Goal: Task Accomplishment & Management: Manage account settings

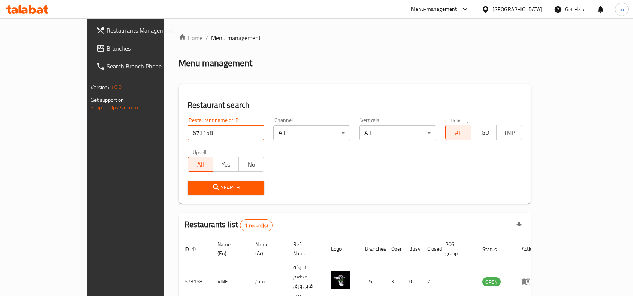
scroll to position [23, 0]
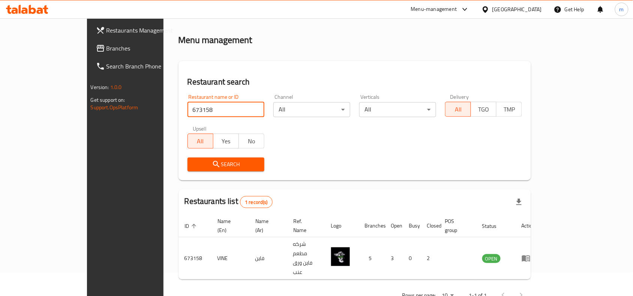
drag, startPoint x: 31, startPoint y: 46, endPoint x: 3, endPoint y: 53, distance: 29.4
click at [106, 46] on span "Branches" at bounding box center [146, 48] width 80 height 9
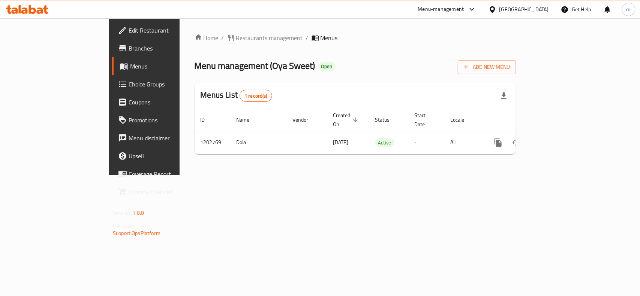
click at [533, 9] on div "Kuwait" at bounding box center [523, 9] width 49 height 8
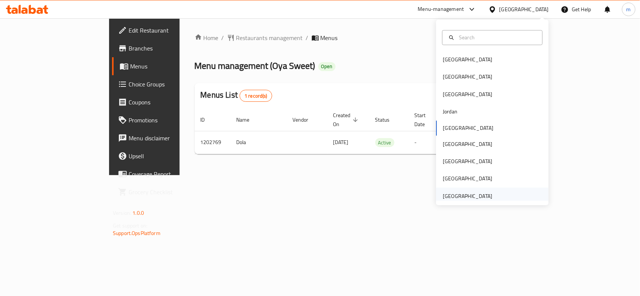
click at [482, 190] on div "[GEOGRAPHIC_DATA]" at bounding box center [467, 196] width 61 height 17
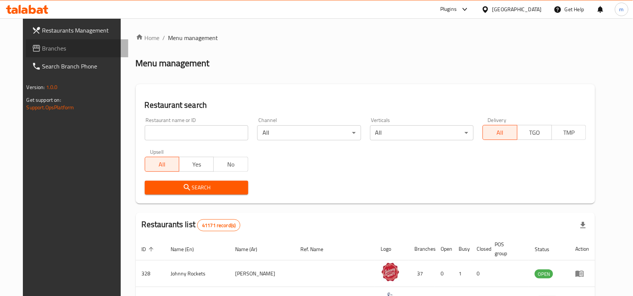
click at [55, 44] on span "Branches" at bounding box center [82, 48] width 80 height 9
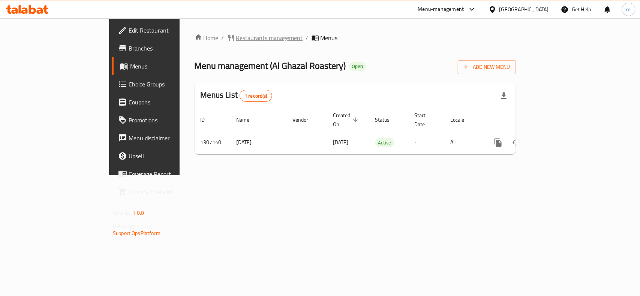
click at [236, 34] on span "Restaurants management" at bounding box center [269, 37] width 67 height 9
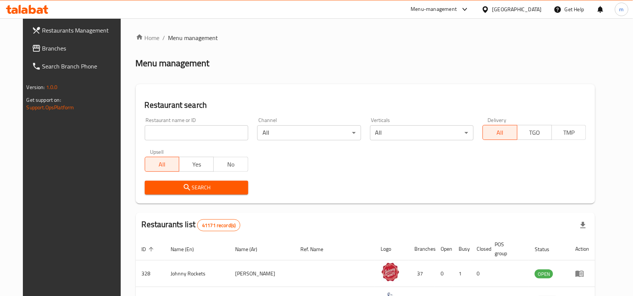
click at [26, 47] on link "Branches" at bounding box center [77, 48] width 103 height 18
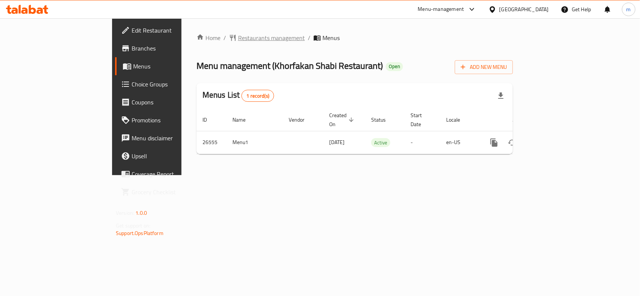
click at [238, 35] on span "Restaurants management" at bounding box center [271, 37] width 67 height 9
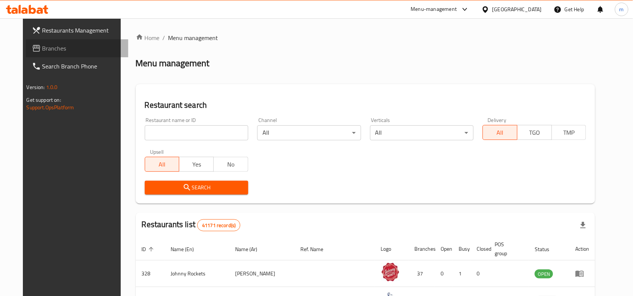
click at [42, 44] on span "Branches" at bounding box center [82, 48] width 80 height 9
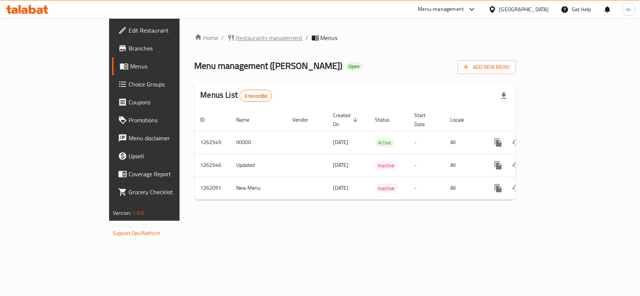
click at [236, 37] on span "Restaurants management" at bounding box center [269, 37] width 67 height 9
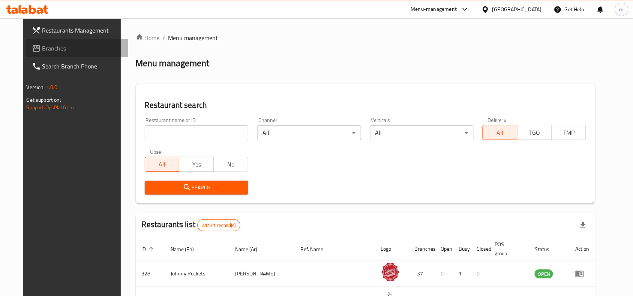
click at [45, 50] on span "Branches" at bounding box center [82, 48] width 80 height 9
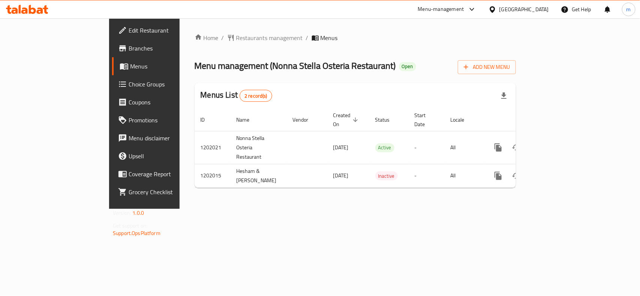
click at [496, 12] on icon at bounding box center [492, 10] width 8 height 8
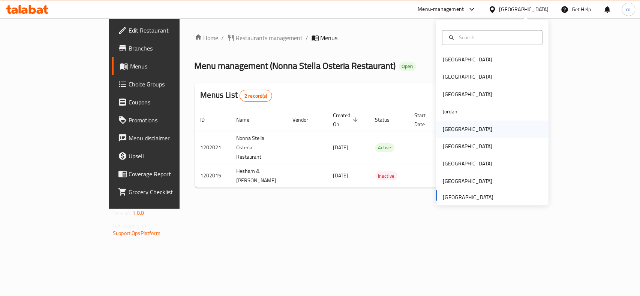
click at [448, 133] on div "[GEOGRAPHIC_DATA]" at bounding box center [467, 129] width 49 height 8
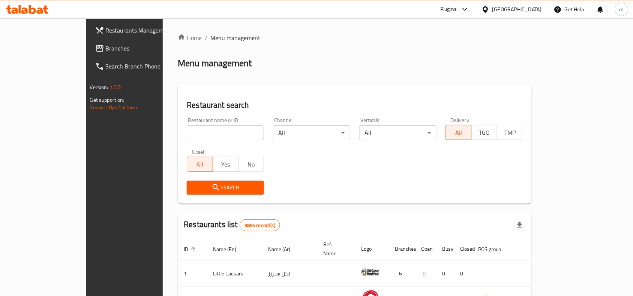
click at [106, 46] on span "Branches" at bounding box center [146, 48] width 80 height 9
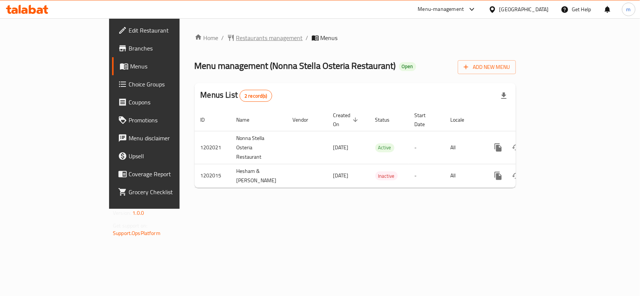
click at [236, 37] on span "Restaurants management" at bounding box center [269, 37] width 67 height 9
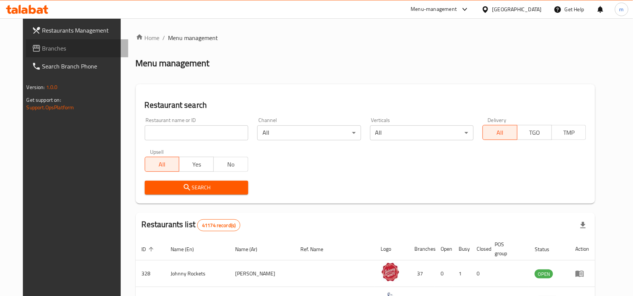
click at [32, 46] on span at bounding box center [37, 48] width 10 height 9
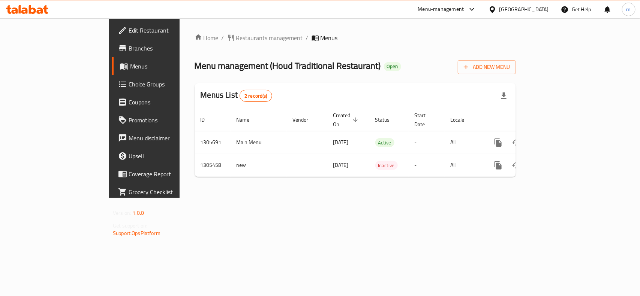
click at [514, 10] on div "[GEOGRAPHIC_DATA]" at bounding box center [523, 9] width 49 height 8
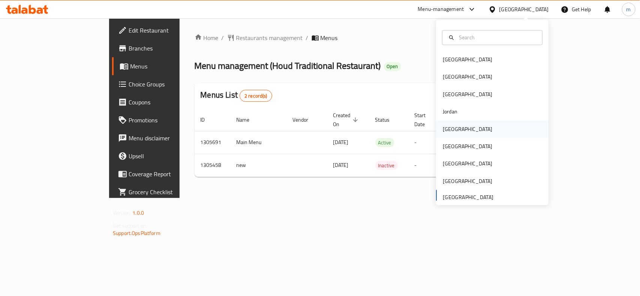
click at [454, 131] on div "[GEOGRAPHIC_DATA]" at bounding box center [467, 129] width 61 height 17
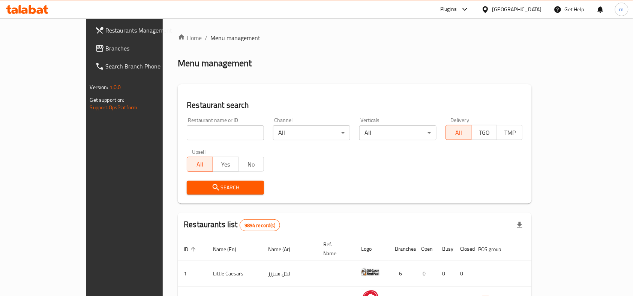
click at [106, 48] on span "Branches" at bounding box center [146, 48] width 80 height 9
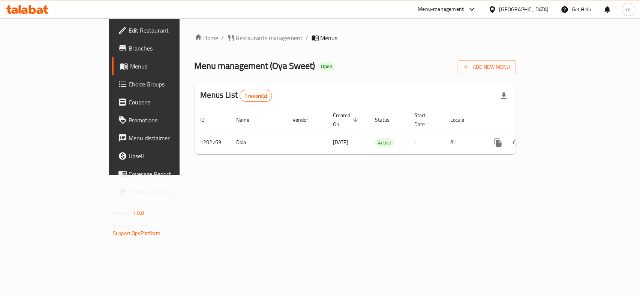
click at [195, 46] on div "Home / Restaurants management / Menus Menu management ( Oya Sweet ) Open Add Ne…" at bounding box center [355, 96] width 321 height 127
click at [236, 38] on span "Restaurants management" at bounding box center [269, 37] width 67 height 9
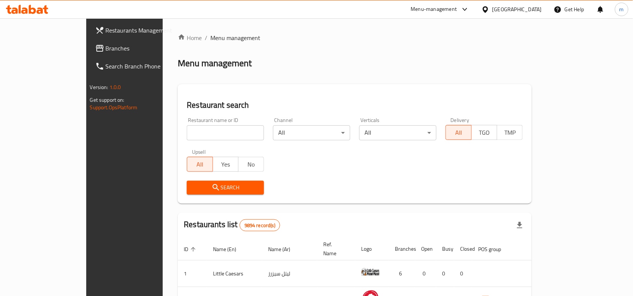
click at [187, 130] on input "search" at bounding box center [225, 133] width 77 height 15
paste input "669325"
type input "669325"
click button "Search" at bounding box center [225, 188] width 77 height 14
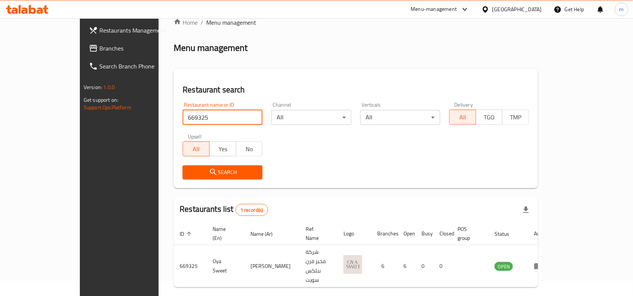
scroll to position [23, 0]
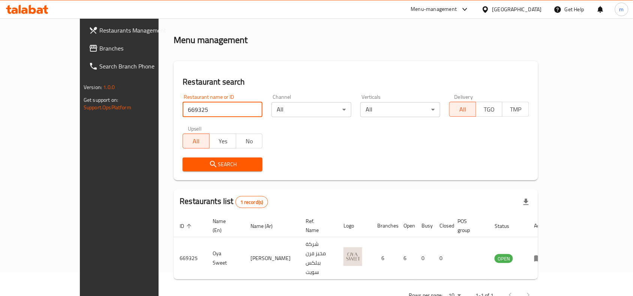
click at [489, 10] on icon at bounding box center [485, 10] width 8 height 8
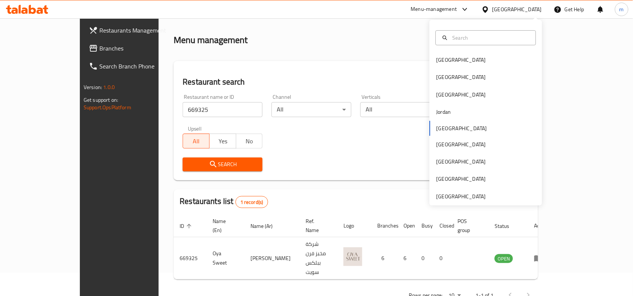
click at [465, 203] on div "Bahrain Egypt Iraq Jordan Kuwait Oman Qatar Saudi Arabia United Arab Emirates" at bounding box center [486, 113] width 112 height 186
click at [469, 195] on div "[GEOGRAPHIC_DATA]" at bounding box center [460, 197] width 49 height 8
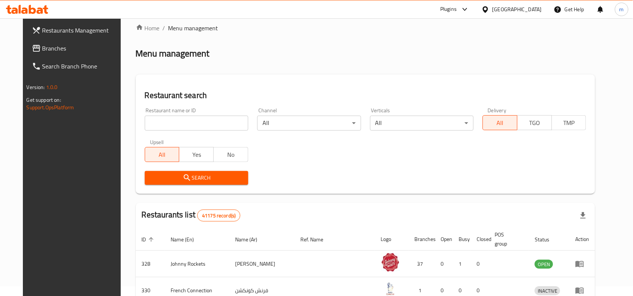
scroll to position [23, 0]
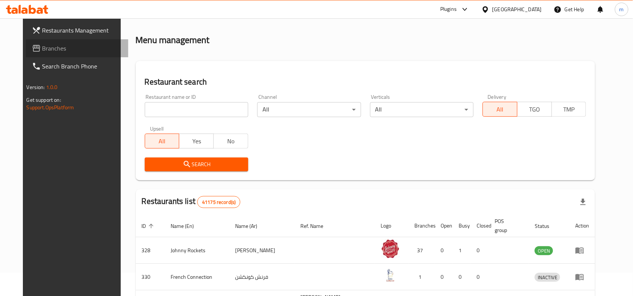
click at [42, 47] on span "Branches" at bounding box center [82, 48] width 80 height 9
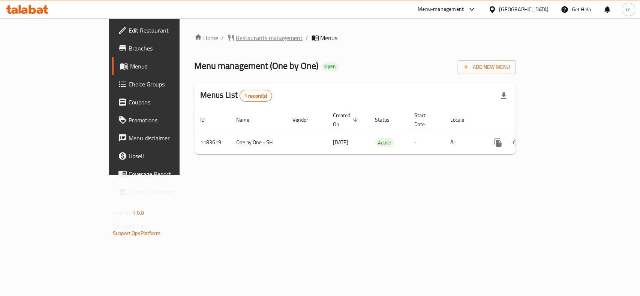
click at [236, 35] on span "Restaurants management" at bounding box center [269, 37] width 67 height 9
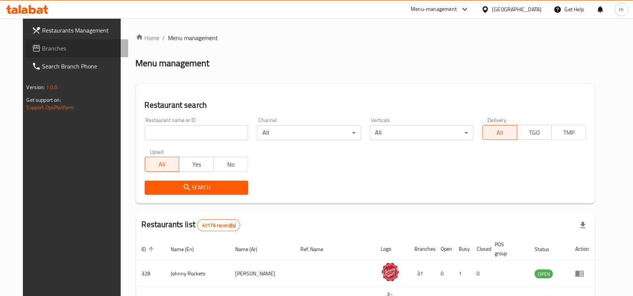
drag, startPoint x: 32, startPoint y: 44, endPoint x: 27, endPoint y: 47, distance: 6.0
click at [42, 44] on span "Branches" at bounding box center [82, 48] width 80 height 9
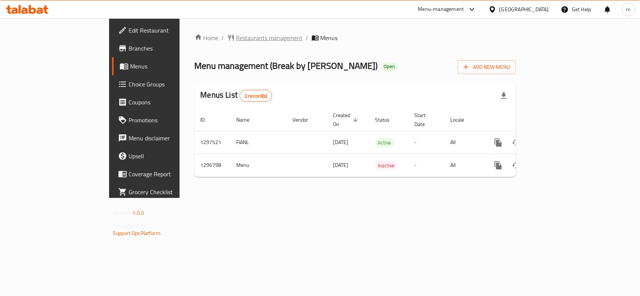
click at [236, 38] on span "Restaurants management" at bounding box center [269, 37] width 67 height 9
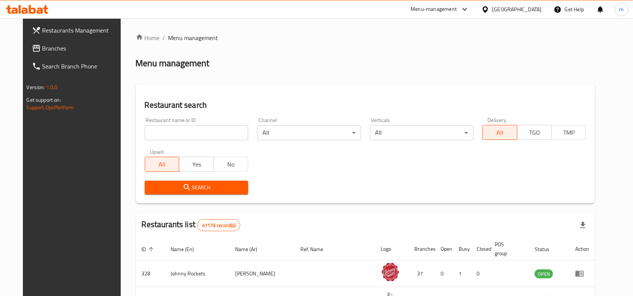
click at [42, 49] on span "Branches" at bounding box center [82, 48] width 80 height 9
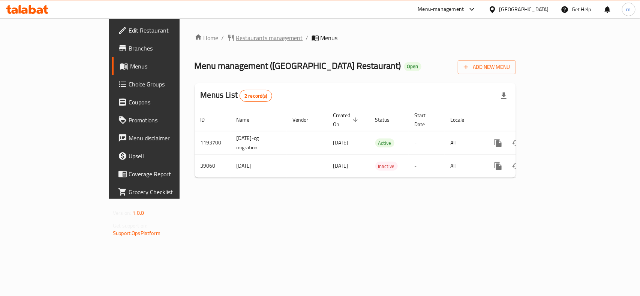
click at [236, 37] on span "Restaurants management" at bounding box center [269, 37] width 67 height 9
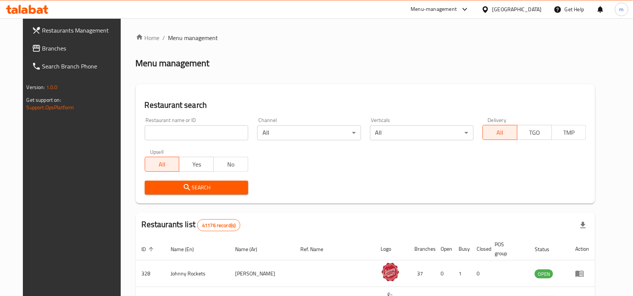
click at [42, 52] on span "Branches" at bounding box center [82, 48] width 80 height 9
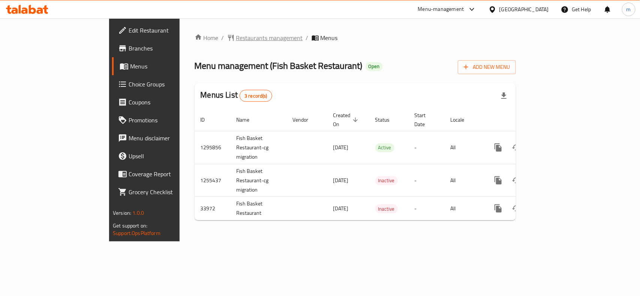
click at [236, 38] on span "Restaurants management" at bounding box center [269, 37] width 67 height 9
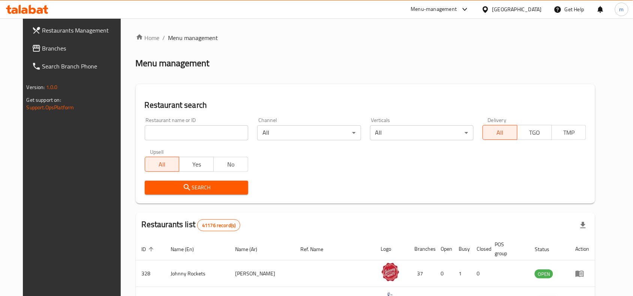
click at [42, 46] on span "Branches" at bounding box center [82, 48] width 80 height 9
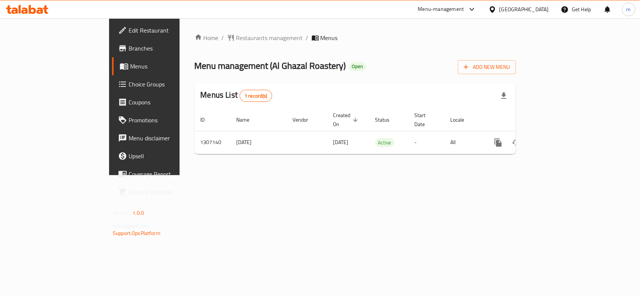
click at [523, 9] on div "[GEOGRAPHIC_DATA]" at bounding box center [523, 9] width 49 height 8
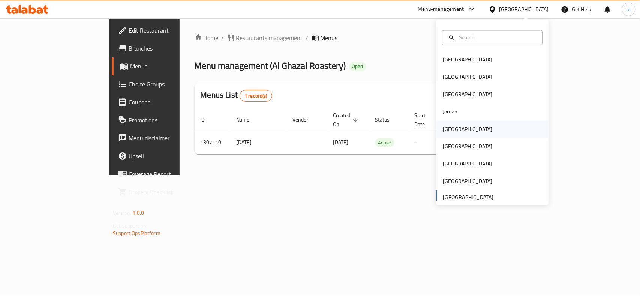
click at [445, 126] on div "[GEOGRAPHIC_DATA]" at bounding box center [467, 129] width 49 height 8
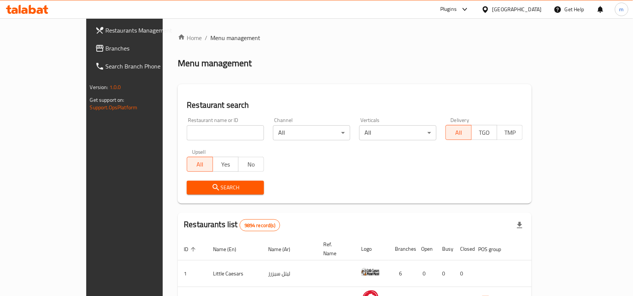
click at [106, 45] on span "Branches" at bounding box center [146, 48] width 80 height 9
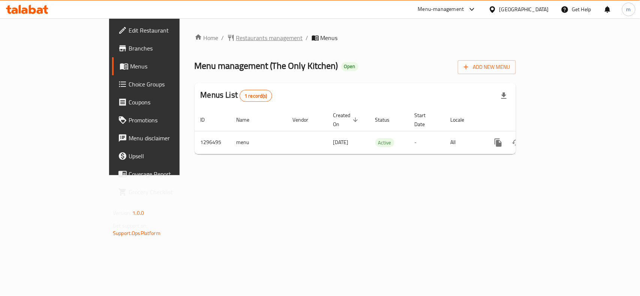
click at [236, 42] on span "Restaurants management" at bounding box center [269, 37] width 67 height 9
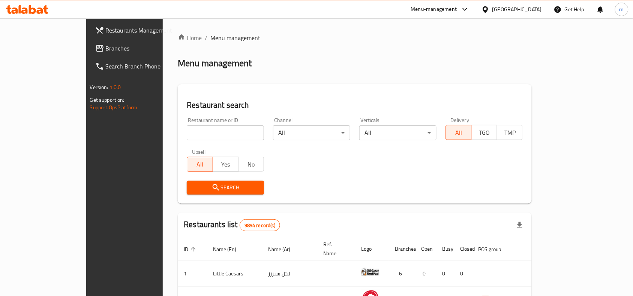
click at [187, 131] on input "search" at bounding box center [225, 133] width 77 height 15
paste input "700092"
type input "700092"
click button "Search" at bounding box center [225, 188] width 77 height 14
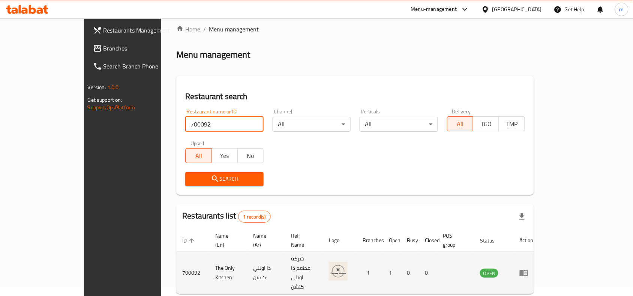
scroll to position [23, 0]
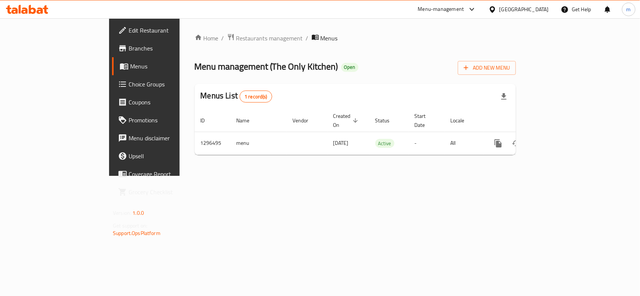
click at [129, 89] on span "Choice Groups" at bounding box center [169, 84] width 81 height 9
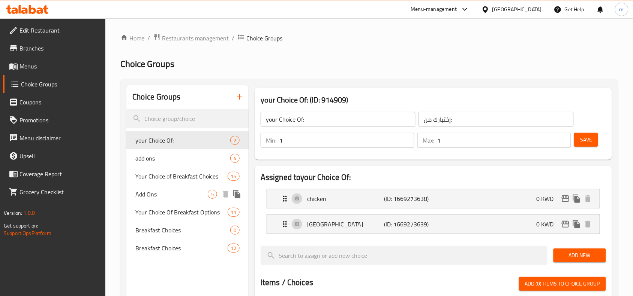
click at [147, 196] on span "Add Ons" at bounding box center [171, 194] width 72 height 9
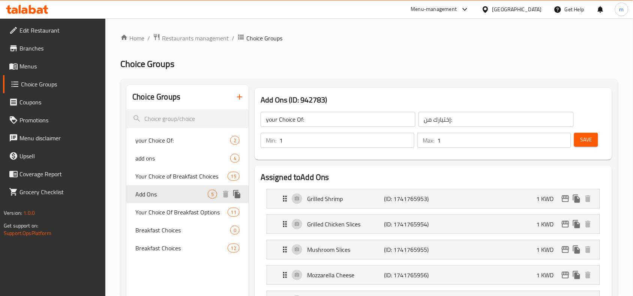
type input "Add Ons"
type input "إضافات"
type input "0"
type input "5"
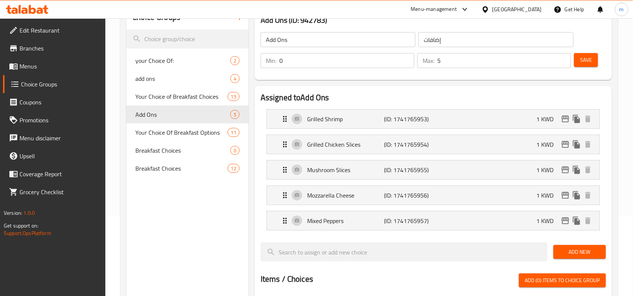
scroll to position [94, 0]
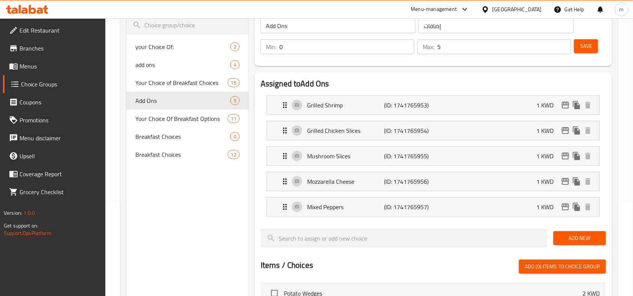
click at [488, 10] on icon at bounding box center [484, 9] width 5 height 6
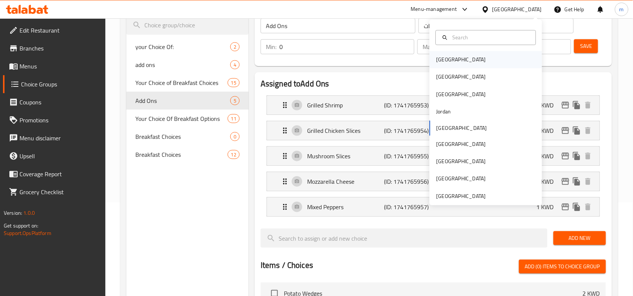
click at [455, 52] on div "[GEOGRAPHIC_DATA]" at bounding box center [486, 59] width 112 height 17
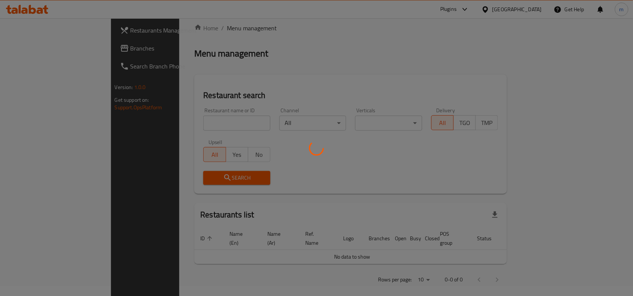
scroll to position [94, 0]
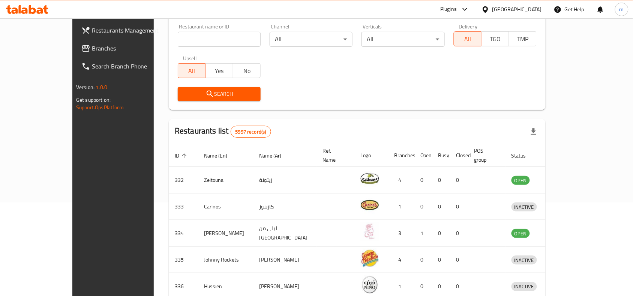
click at [92, 45] on span "Branches" at bounding box center [132, 48] width 80 height 9
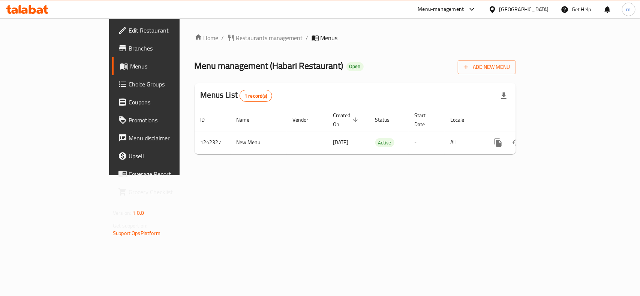
click at [499, 9] on div at bounding box center [493, 9] width 11 height 8
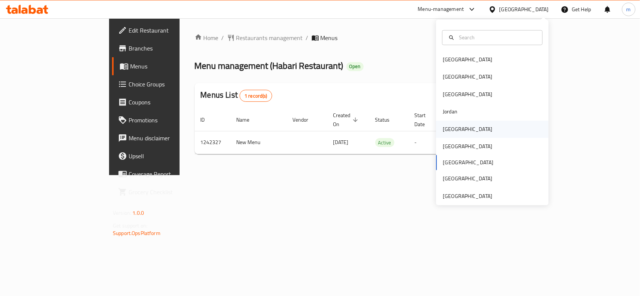
click at [452, 130] on div "[GEOGRAPHIC_DATA]" at bounding box center [467, 129] width 61 height 17
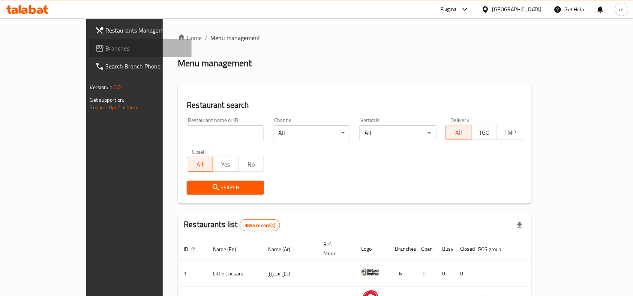
click at [106, 51] on span "Branches" at bounding box center [146, 48] width 80 height 9
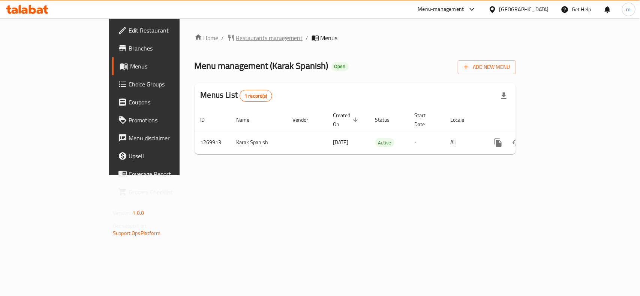
click at [236, 38] on span "Restaurants management" at bounding box center [269, 37] width 67 height 9
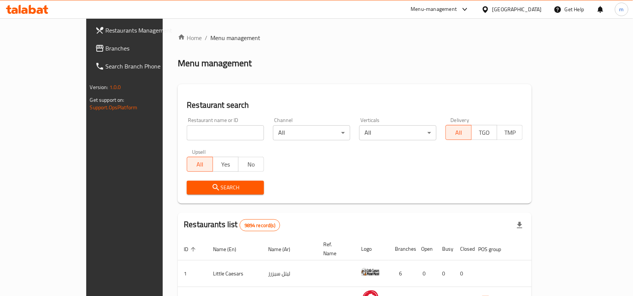
click at [96, 47] on icon at bounding box center [99, 48] width 7 height 7
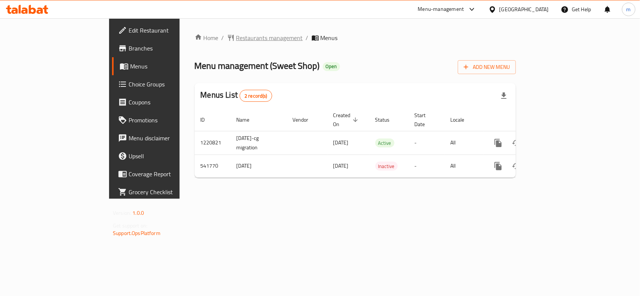
click at [236, 38] on span "Restaurants management" at bounding box center [269, 37] width 67 height 9
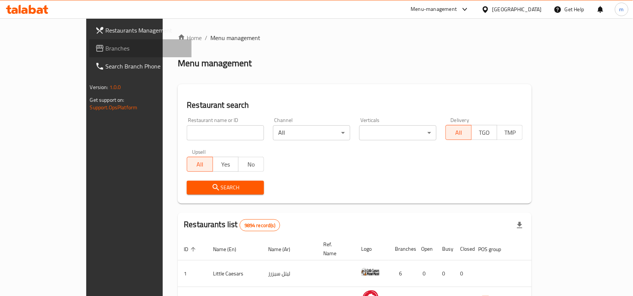
click at [106, 47] on span "Branches" at bounding box center [146, 48] width 80 height 9
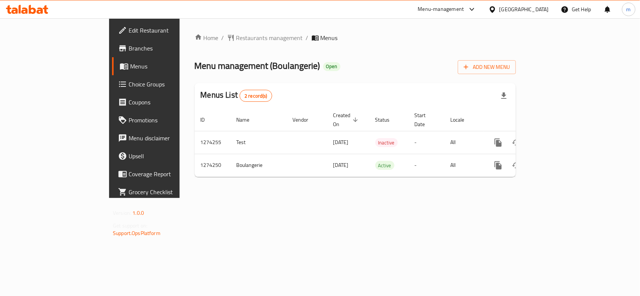
click at [499, 10] on div at bounding box center [493, 9] width 11 height 8
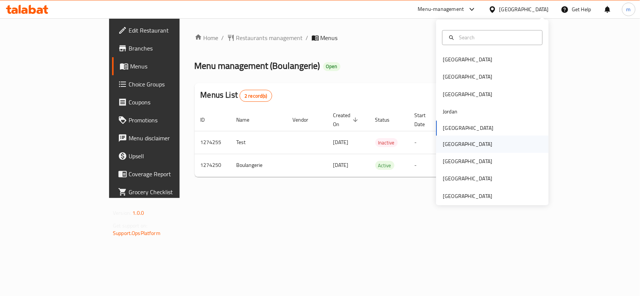
click at [455, 141] on div "[GEOGRAPHIC_DATA]" at bounding box center [467, 144] width 61 height 17
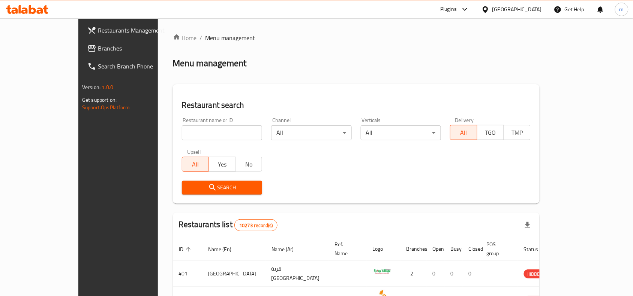
click at [98, 49] on span "Branches" at bounding box center [138, 48] width 80 height 9
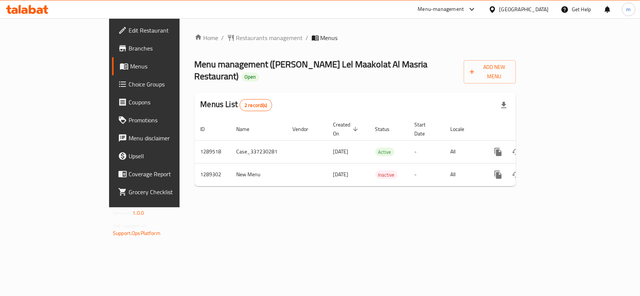
click at [496, 7] on icon at bounding box center [492, 10] width 8 height 8
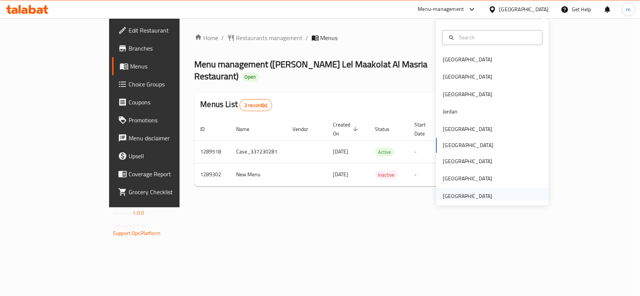
click at [501, 196] on div "[GEOGRAPHIC_DATA]" at bounding box center [492, 196] width 112 height 17
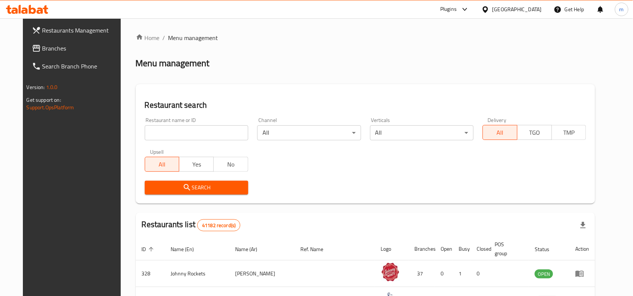
click at [42, 47] on span "Branches" at bounding box center [82, 48] width 80 height 9
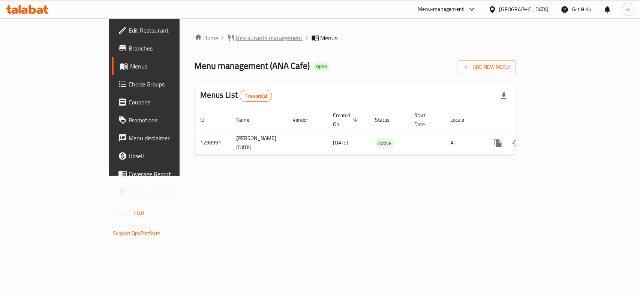
click at [236, 40] on span "Restaurants management" at bounding box center [269, 37] width 67 height 9
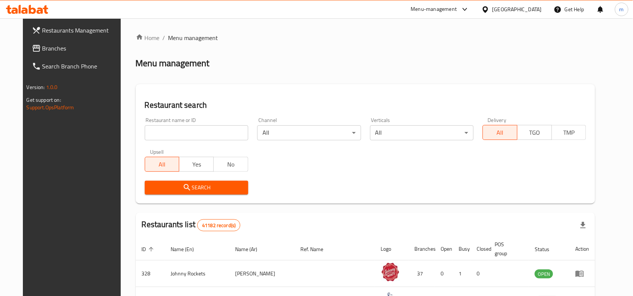
click at [156, 134] on input "search" at bounding box center [196, 133] width 103 height 15
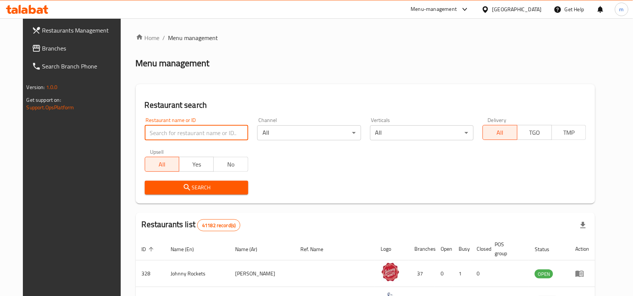
click at [42, 48] on span "Branches" at bounding box center [82, 48] width 80 height 9
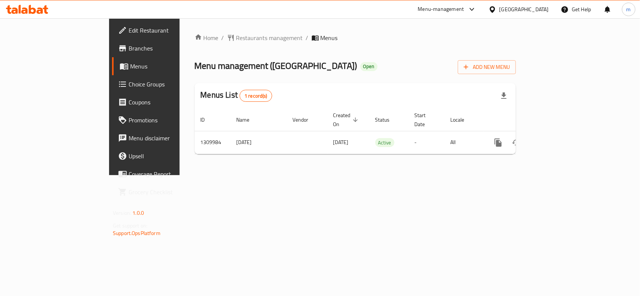
drag, startPoint x: 523, startPoint y: 9, endPoint x: 520, endPoint y: 13, distance: 5.4
click at [523, 9] on div "[GEOGRAPHIC_DATA]" at bounding box center [523, 9] width 49 height 8
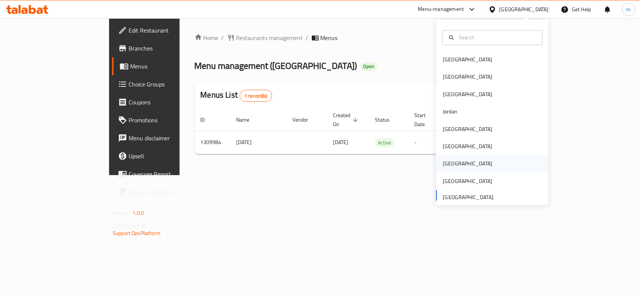
click at [446, 165] on div "[GEOGRAPHIC_DATA]" at bounding box center [467, 164] width 49 height 8
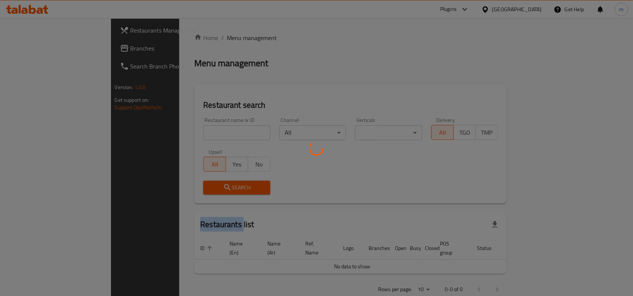
click at [446, 165] on div at bounding box center [316, 148] width 633 height 296
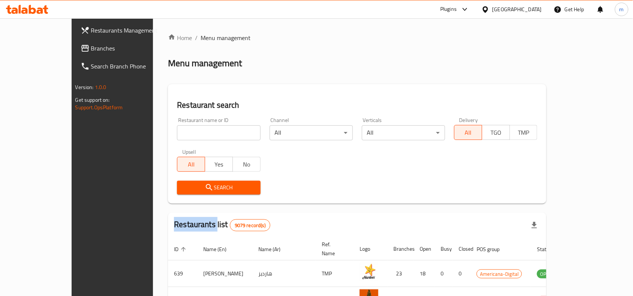
drag, startPoint x: 523, startPoint y: 10, endPoint x: 522, endPoint y: 14, distance: 3.9
click at [488, 10] on icon at bounding box center [484, 9] width 5 height 6
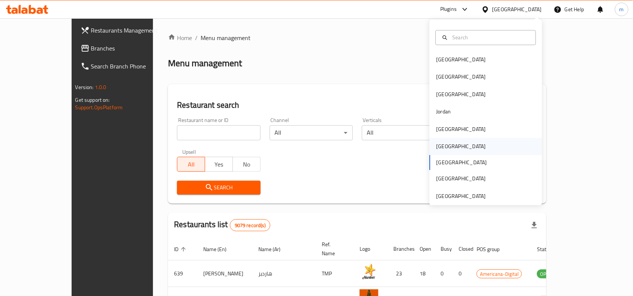
click at [444, 148] on div "[GEOGRAPHIC_DATA]" at bounding box center [460, 146] width 61 height 17
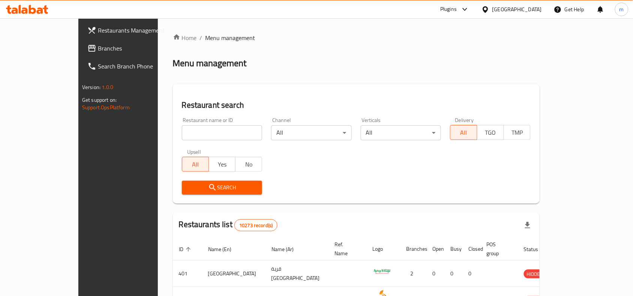
click at [98, 47] on span "Branches" at bounding box center [138, 48] width 80 height 9
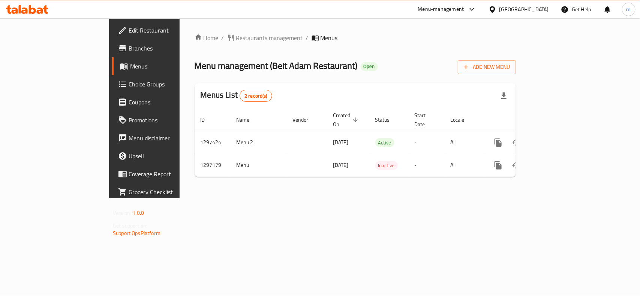
click at [536, 12] on div "[GEOGRAPHIC_DATA]" at bounding box center [523, 9] width 49 height 8
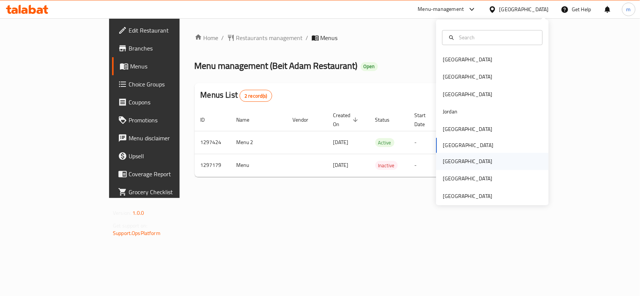
click at [454, 167] on div "[GEOGRAPHIC_DATA]" at bounding box center [467, 161] width 61 height 17
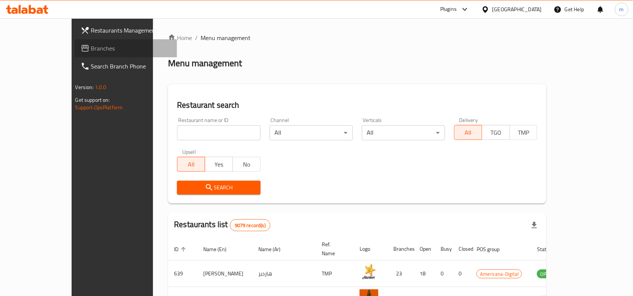
click at [91, 46] on span "Branches" at bounding box center [131, 48] width 80 height 9
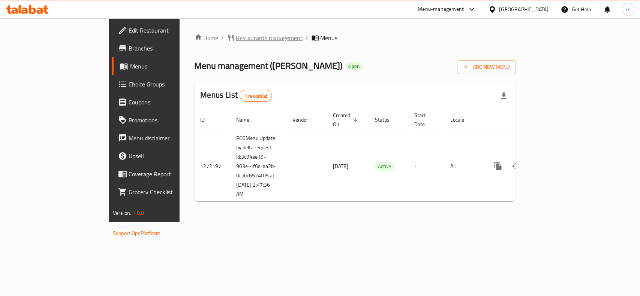
click at [236, 35] on span "Restaurants management" at bounding box center [269, 37] width 67 height 9
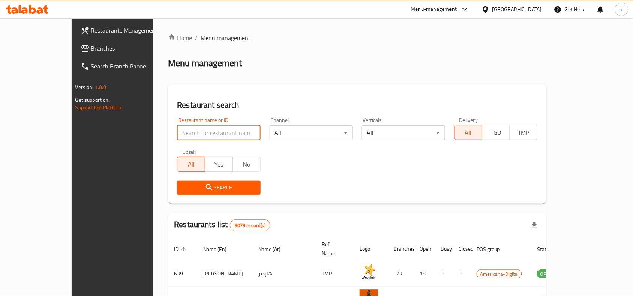
click at [177, 137] on input "search" at bounding box center [218, 133] width 83 height 15
paste input "690140"
type input "690140"
click button "Search" at bounding box center [218, 188] width 83 height 14
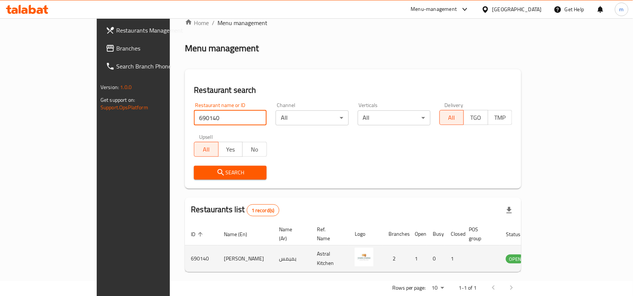
scroll to position [23, 0]
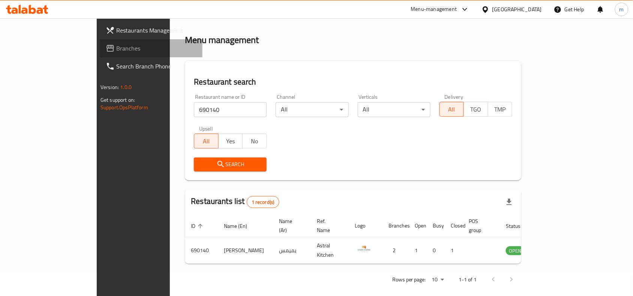
click at [116, 51] on span "Branches" at bounding box center [156, 48] width 80 height 9
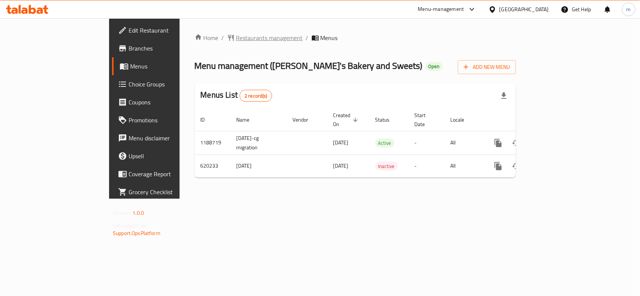
click at [236, 40] on span "Restaurants management" at bounding box center [269, 37] width 67 height 9
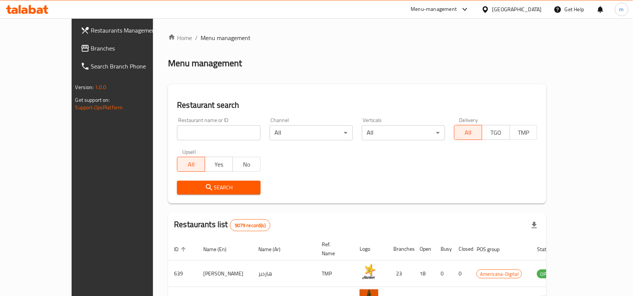
click at [91, 49] on span "Branches" at bounding box center [131, 48] width 80 height 9
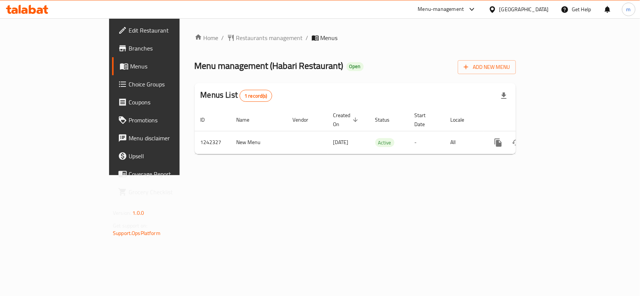
click at [496, 9] on icon at bounding box center [492, 10] width 8 height 8
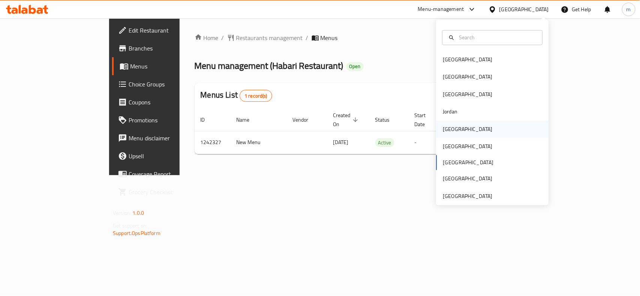
click at [458, 129] on div "[GEOGRAPHIC_DATA]" at bounding box center [492, 129] width 112 height 17
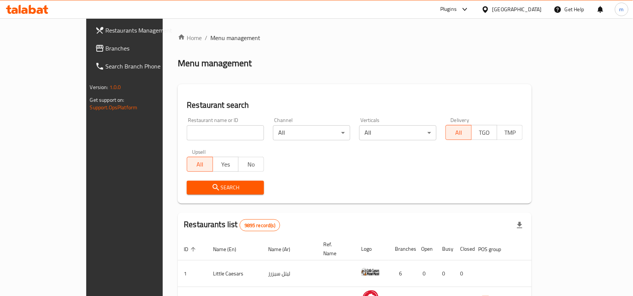
click at [106, 48] on span "Branches" at bounding box center [146, 48] width 80 height 9
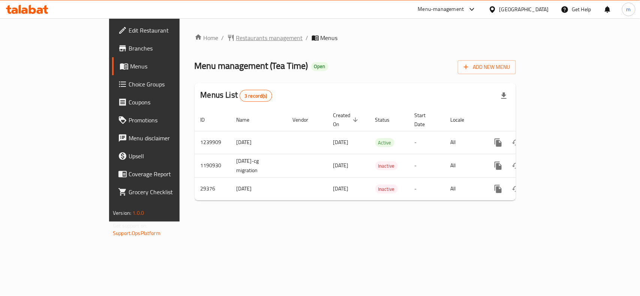
click at [236, 41] on span "Restaurants management" at bounding box center [269, 37] width 67 height 9
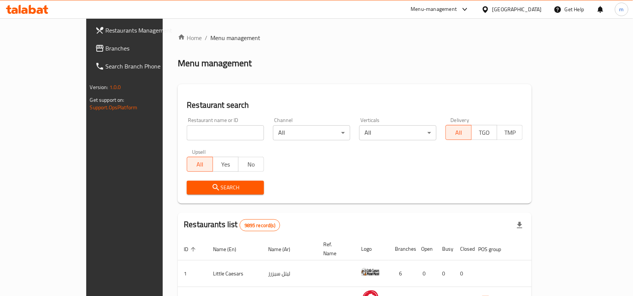
click at [106, 47] on span "Branches" at bounding box center [146, 48] width 80 height 9
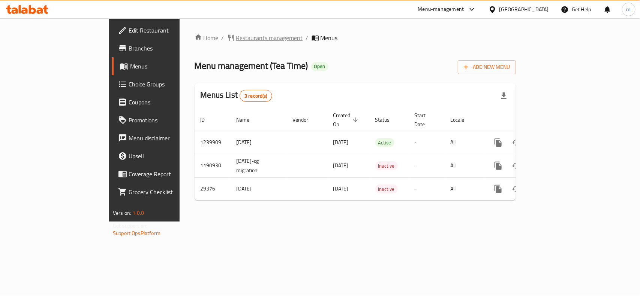
click at [236, 41] on span "Restaurants management" at bounding box center [269, 37] width 67 height 9
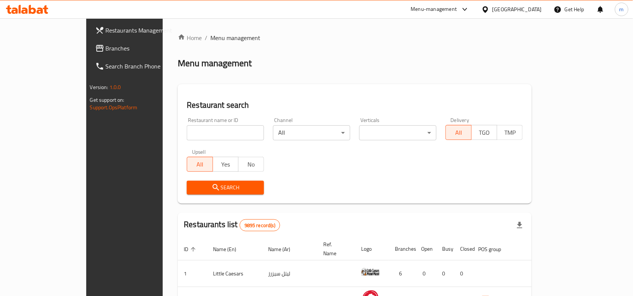
click at [187, 132] on input "search" at bounding box center [225, 133] width 77 height 15
paste input "15127"
type input "15127"
click button "Search" at bounding box center [225, 188] width 77 height 14
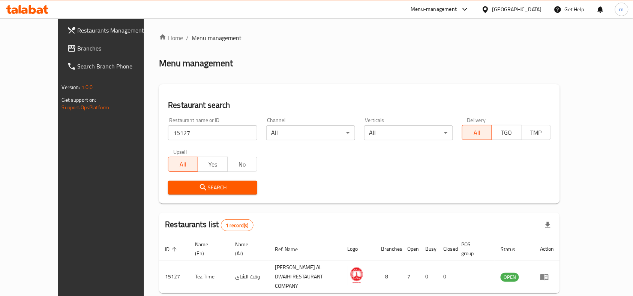
click at [492, 7] on div at bounding box center [486, 9] width 11 height 8
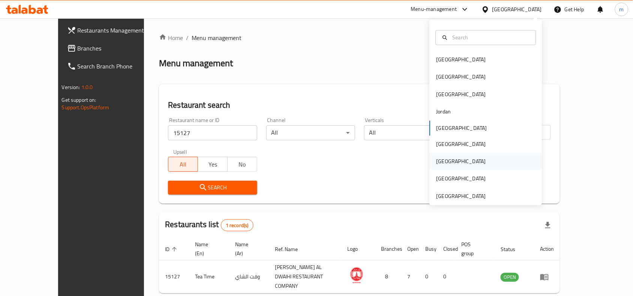
click at [446, 163] on div "[GEOGRAPHIC_DATA]" at bounding box center [460, 161] width 61 height 17
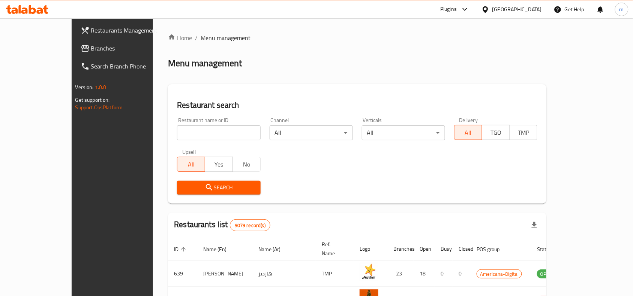
click at [91, 44] on span "Branches" at bounding box center [131, 48] width 80 height 9
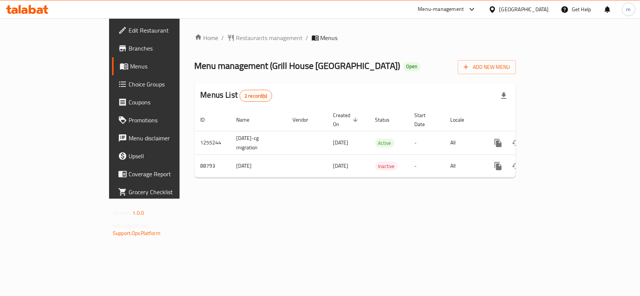
click at [535, 8] on div "[GEOGRAPHIC_DATA]" at bounding box center [523, 9] width 49 height 8
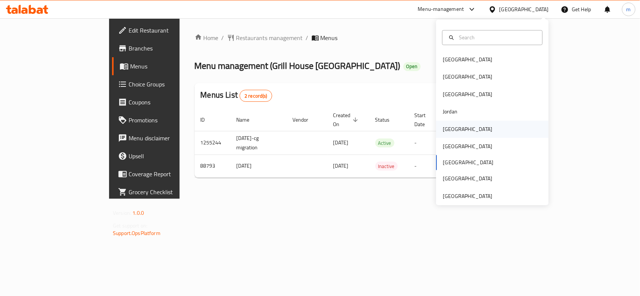
click at [463, 130] on div "[GEOGRAPHIC_DATA]" at bounding box center [492, 129] width 112 height 17
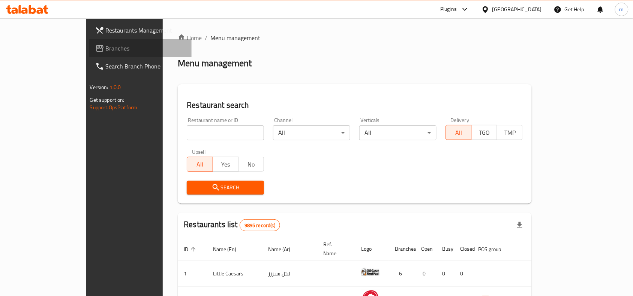
click at [106, 49] on span "Branches" at bounding box center [146, 48] width 80 height 9
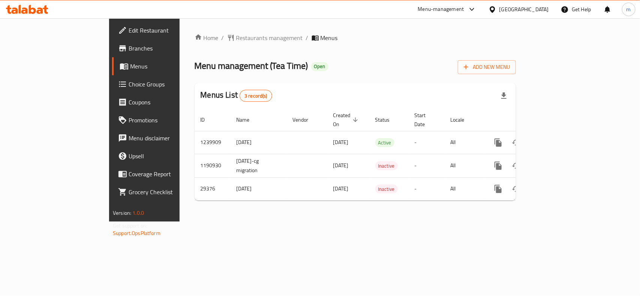
click at [260, 82] on div "Home / Restaurants management / Menus Menu management ( Tea Time ) Open Add New…" at bounding box center [355, 120] width 321 height 174
click at [236, 34] on span "Restaurants management" at bounding box center [269, 37] width 67 height 9
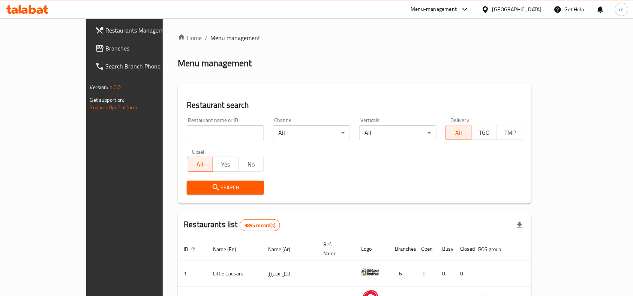
click at [187, 136] on input "search" at bounding box center [225, 133] width 77 height 15
paste input "15127"
type input "15127"
click button "Search" at bounding box center [225, 188] width 77 height 14
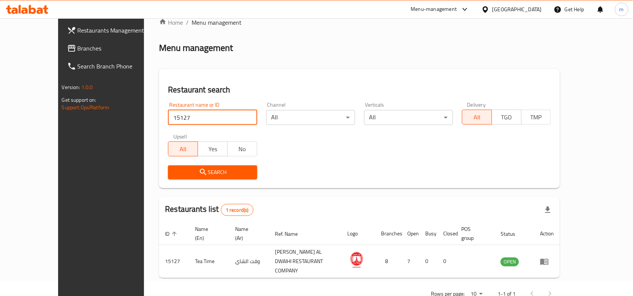
scroll to position [23, 0]
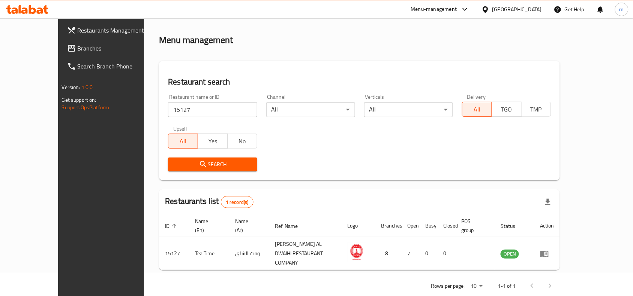
click at [489, 6] on icon at bounding box center [485, 10] width 8 height 8
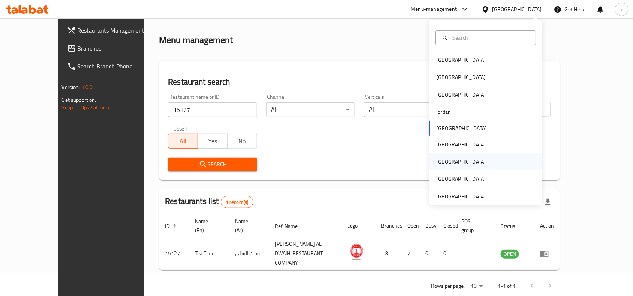
click at [436, 160] on div "[GEOGRAPHIC_DATA]" at bounding box center [460, 162] width 49 height 8
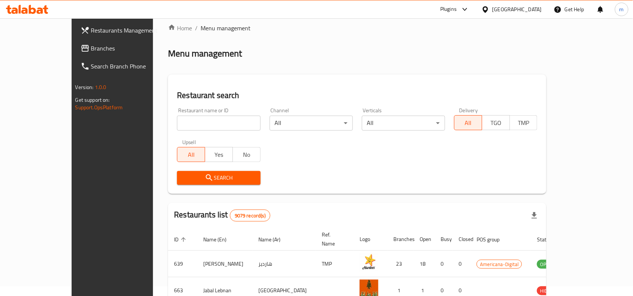
scroll to position [23, 0]
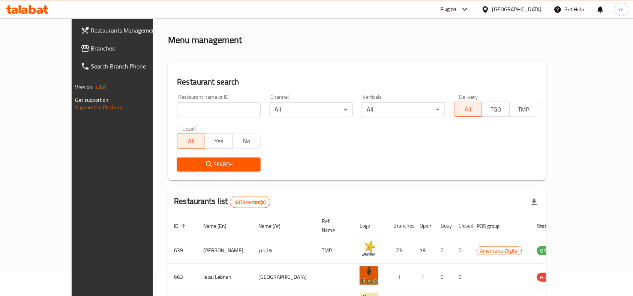
click at [91, 51] on span "Branches" at bounding box center [131, 48] width 80 height 9
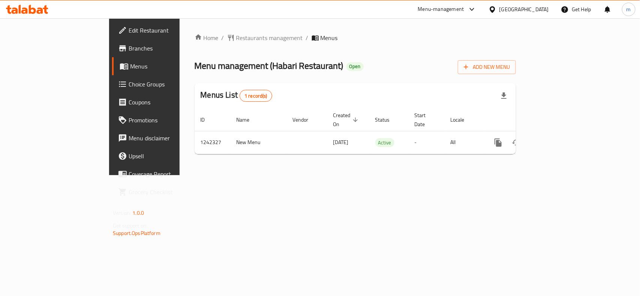
click at [542, 8] on div "[GEOGRAPHIC_DATA]" at bounding box center [523, 9] width 49 height 8
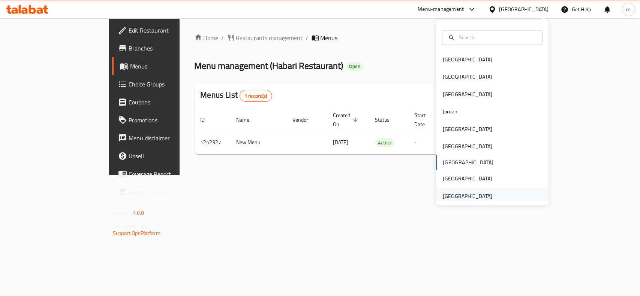
click at [469, 197] on div "[GEOGRAPHIC_DATA]" at bounding box center [467, 196] width 49 height 8
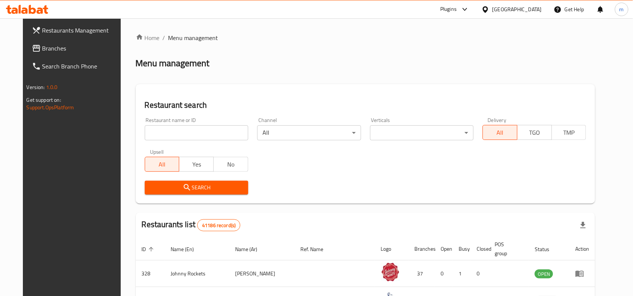
drag, startPoint x: 25, startPoint y: 48, endPoint x: 14, endPoint y: 48, distance: 10.9
click at [42, 48] on span "Branches" at bounding box center [82, 48] width 80 height 9
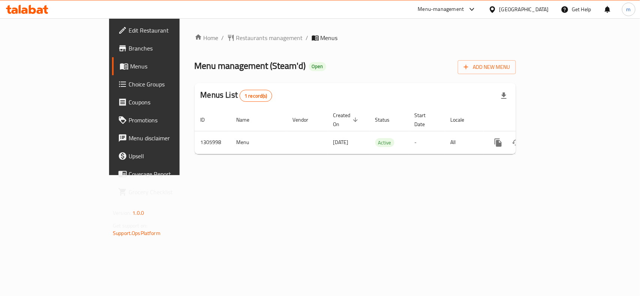
click at [523, 11] on div "[GEOGRAPHIC_DATA]" at bounding box center [523, 9] width 49 height 8
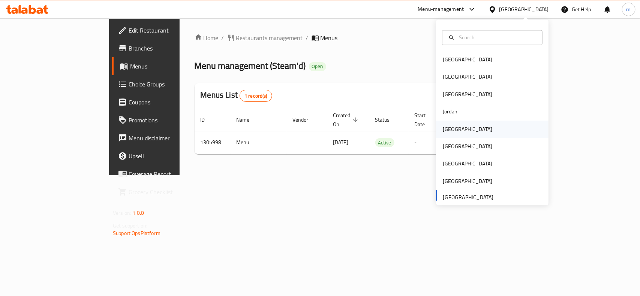
click at [455, 129] on div "[GEOGRAPHIC_DATA]" at bounding box center [467, 129] width 61 height 17
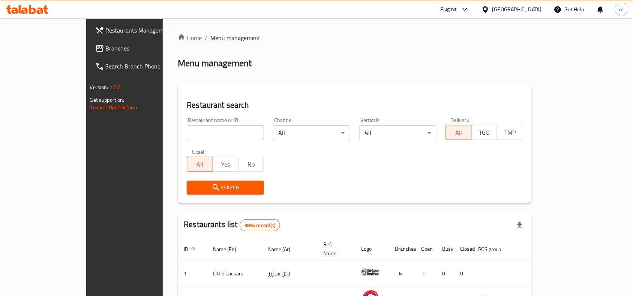
click at [106, 51] on span "Branches" at bounding box center [146, 48] width 80 height 9
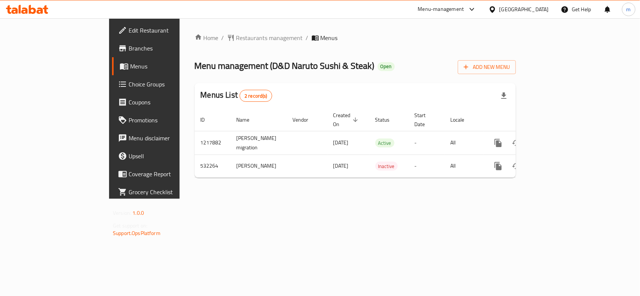
click at [495, 10] on icon at bounding box center [492, 9] width 5 height 6
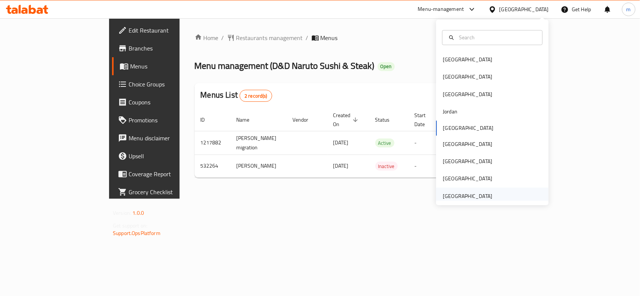
click at [458, 192] on div "[GEOGRAPHIC_DATA]" at bounding box center [467, 196] width 49 height 8
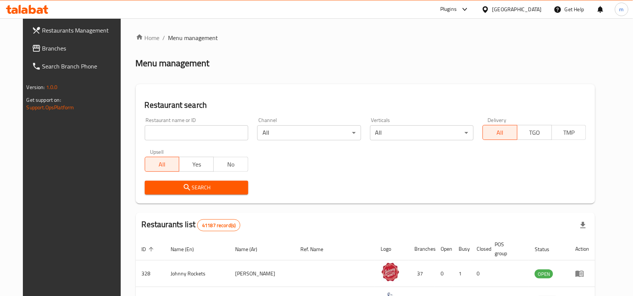
click at [63, 51] on span "Branches" at bounding box center [82, 48] width 80 height 9
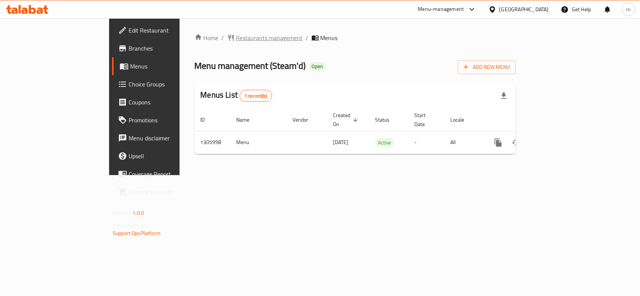
click at [236, 37] on span "Restaurants management" at bounding box center [269, 37] width 67 height 9
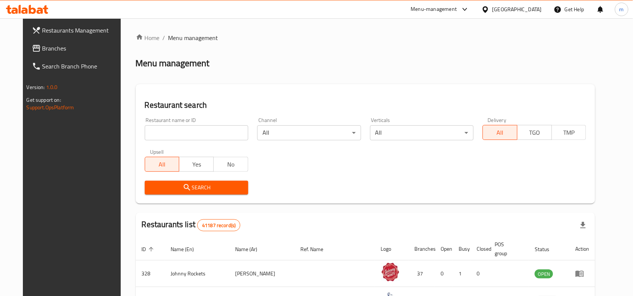
drag, startPoint x: 32, startPoint y: 45, endPoint x: 34, endPoint y: 58, distance: 12.9
click at [42, 45] on span "Branches" at bounding box center [82, 48] width 80 height 9
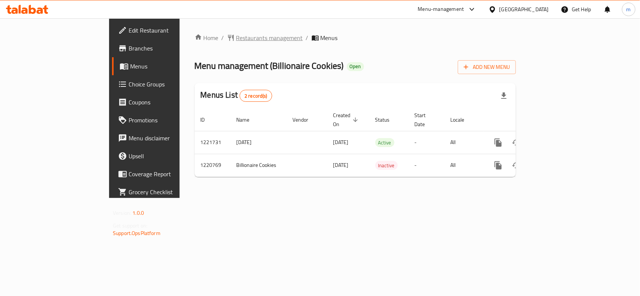
click at [236, 37] on span "Restaurants management" at bounding box center [269, 37] width 67 height 9
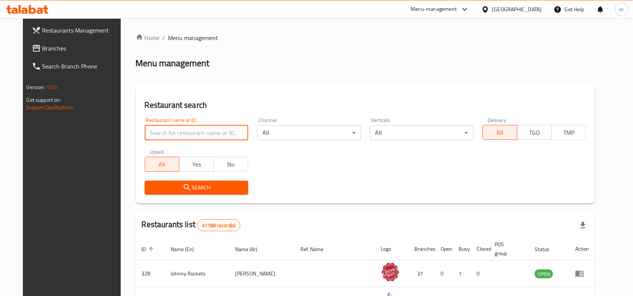
click at [157, 128] on input "search" at bounding box center [196, 133] width 103 height 15
paste input "673484"
type input "673484"
click button "Search" at bounding box center [196, 188] width 103 height 14
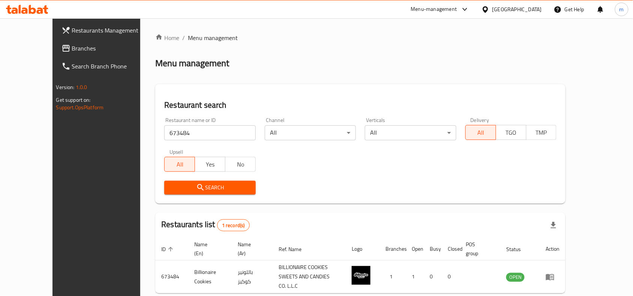
click at [72, 49] on span "Branches" at bounding box center [112, 48] width 80 height 9
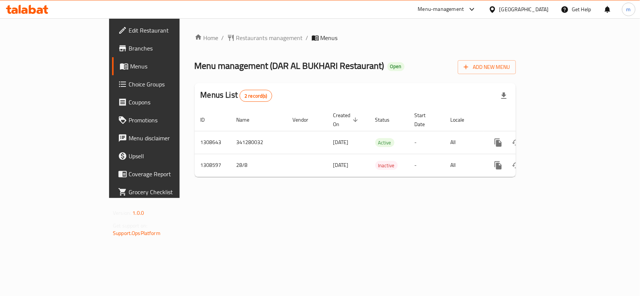
click at [535, 13] on div "[GEOGRAPHIC_DATA]" at bounding box center [523, 9] width 49 height 8
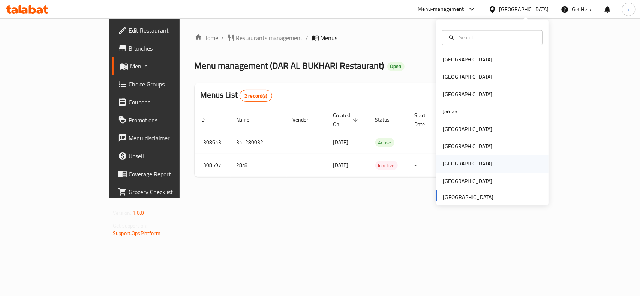
click at [451, 162] on div "[GEOGRAPHIC_DATA]" at bounding box center [467, 164] width 61 height 17
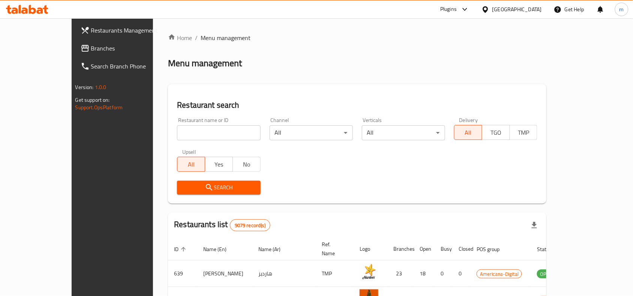
click at [91, 46] on span "Branches" at bounding box center [131, 48] width 80 height 9
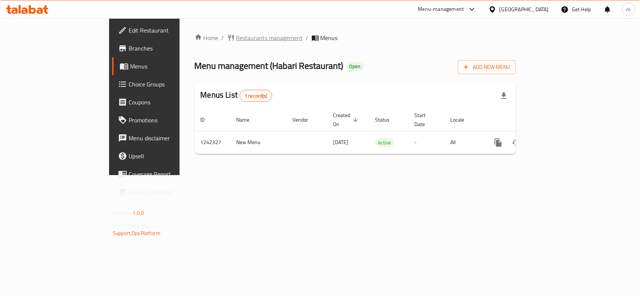
click at [236, 42] on span "Restaurants management" at bounding box center [269, 37] width 67 height 9
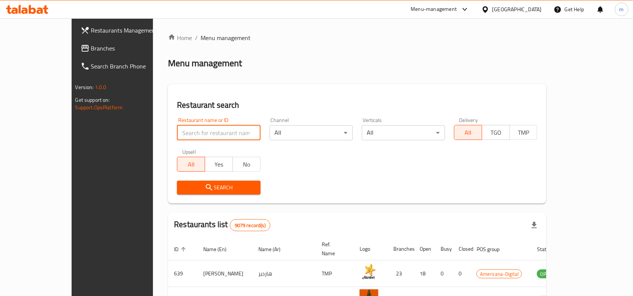
click at [177, 137] on input "search" at bounding box center [218, 133] width 83 height 15
paste input "681098"
type input "681098"
click button "Search" at bounding box center [218, 188] width 83 height 14
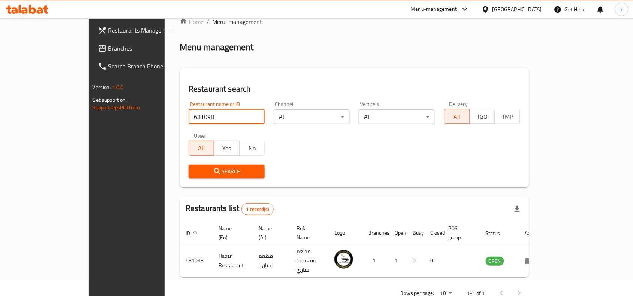
scroll to position [23, 0]
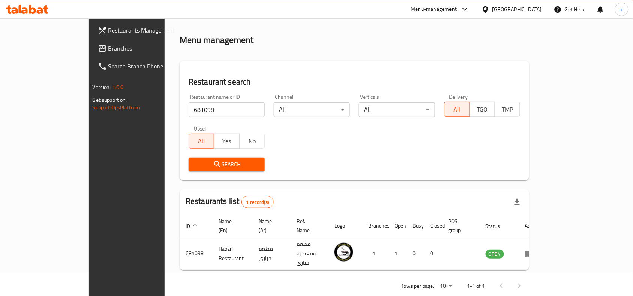
click at [540, 10] on div "[GEOGRAPHIC_DATA]" at bounding box center [516, 9] width 49 height 8
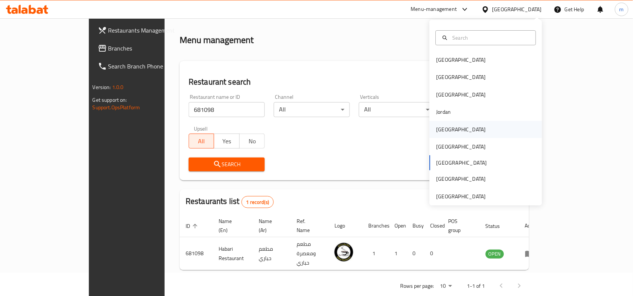
click at [445, 131] on div "[GEOGRAPHIC_DATA]" at bounding box center [460, 129] width 61 height 17
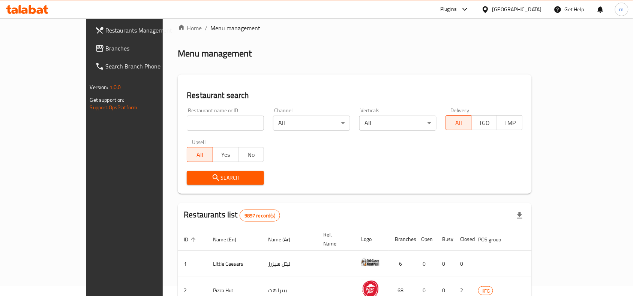
scroll to position [23, 0]
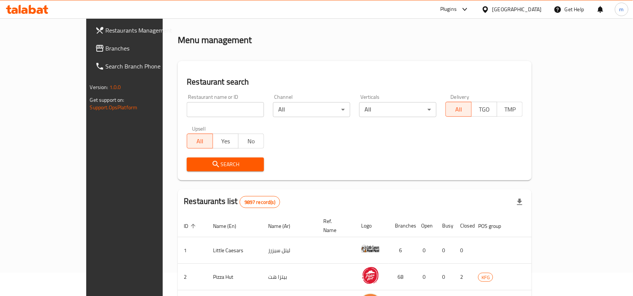
click at [89, 54] on link "Branches" at bounding box center [140, 48] width 103 height 18
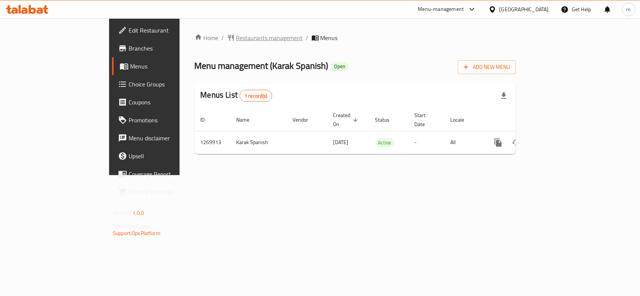
drag, startPoint x: 371, startPoint y: 49, endPoint x: 210, endPoint y: 39, distance: 161.9
click at [357, 48] on div "Home / Restaurants management / Menus Menu management ( Karak Spanish ) Open Ad…" at bounding box center [355, 96] width 321 height 127
click at [236, 33] on span "Restaurants management" at bounding box center [269, 37] width 67 height 9
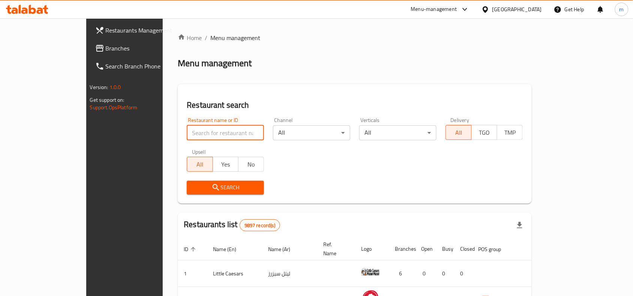
click at [187, 134] on input "search" at bounding box center [225, 133] width 77 height 15
paste input "688901"
type input "688901"
click button "Search" at bounding box center [225, 188] width 77 height 14
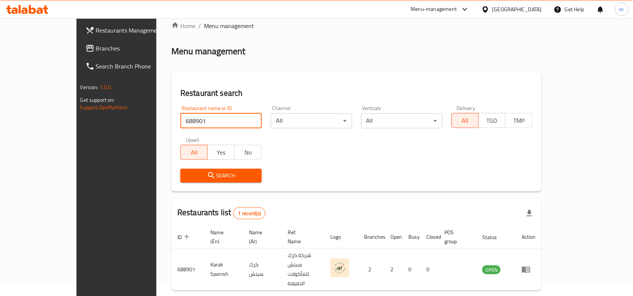
scroll to position [23, 0]
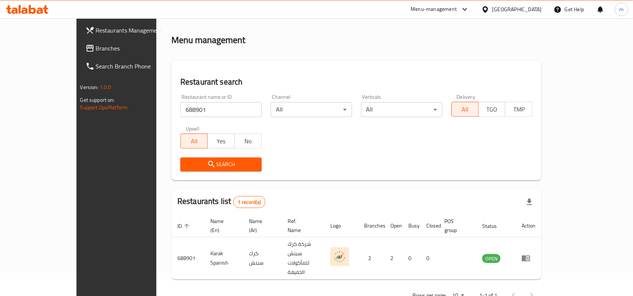
click at [531, 8] on div "[GEOGRAPHIC_DATA]" at bounding box center [516, 9] width 49 height 8
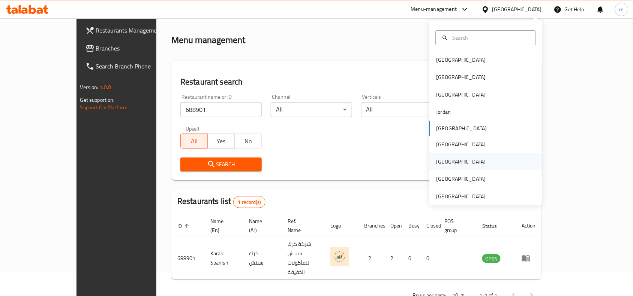
click at [437, 159] on div "[GEOGRAPHIC_DATA]" at bounding box center [460, 162] width 49 height 8
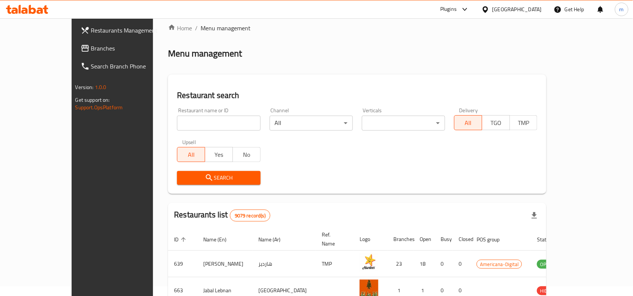
scroll to position [23, 0]
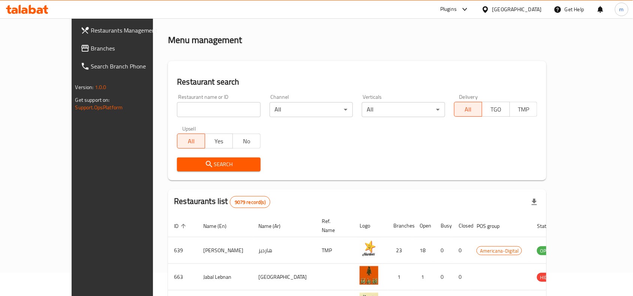
click at [91, 48] on span "Branches" at bounding box center [131, 48] width 80 height 9
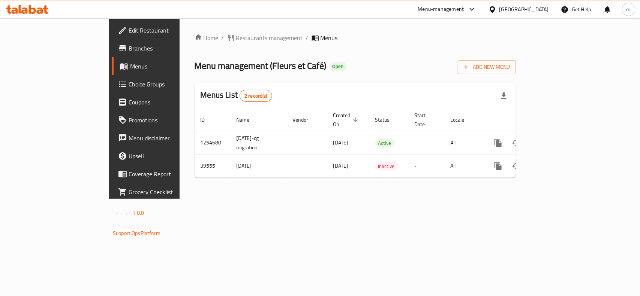
drag, startPoint x: 531, startPoint y: 12, endPoint x: 528, endPoint y: 19, distance: 7.2
click at [496, 12] on icon at bounding box center [492, 10] width 8 height 8
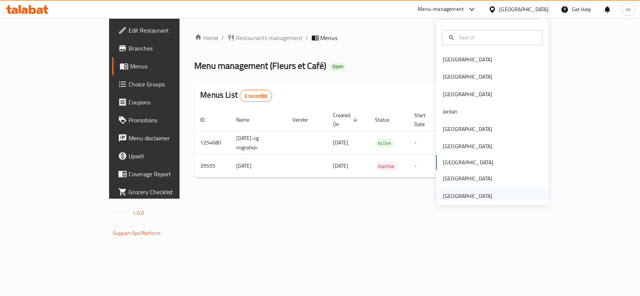
click at [499, 197] on div "[GEOGRAPHIC_DATA]" at bounding box center [492, 196] width 112 height 17
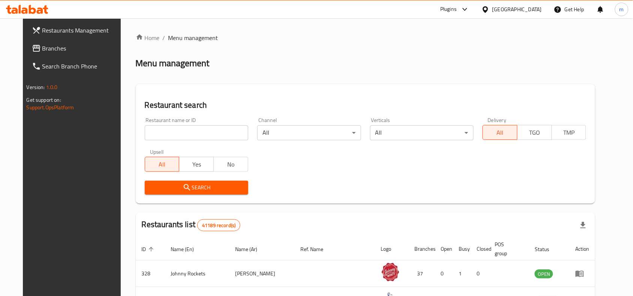
click at [62, 55] on link "Branches" at bounding box center [77, 48] width 103 height 18
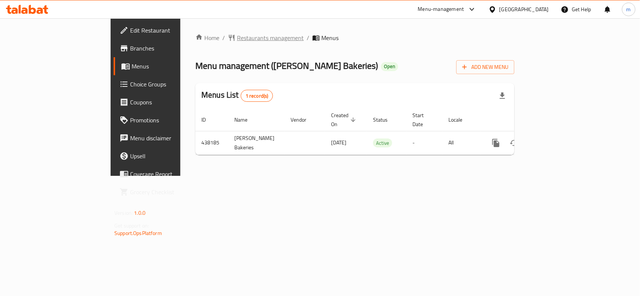
click at [237, 42] on span "Restaurants management" at bounding box center [270, 37] width 67 height 9
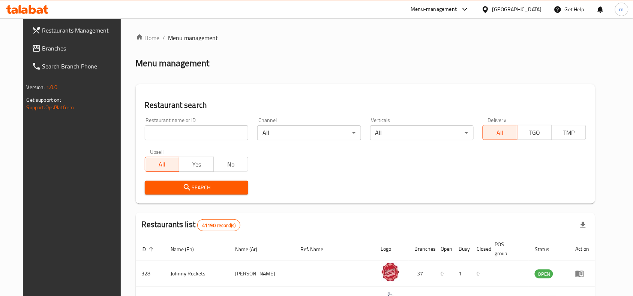
click at [42, 47] on span "Branches" at bounding box center [82, 48] width 80 height 9
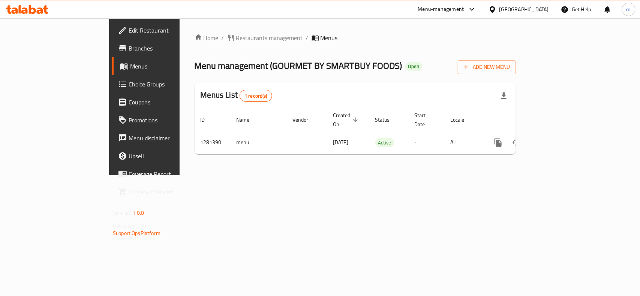
click at [524, 12] on div "[GEOGRAPHIC_DATA]" at bounding box center [523, 9] width 49 height 8
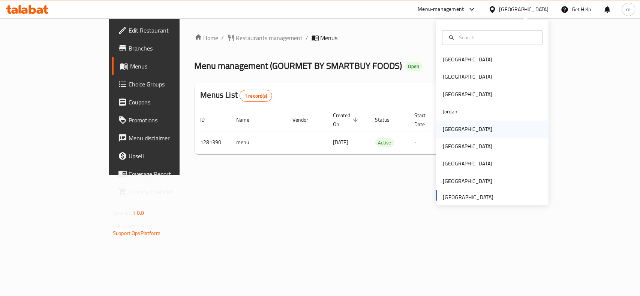
click at [445, 136] on div "[GEOGRAPHIC_DATA]" at bounding box center [467, 129] width 61 height 17
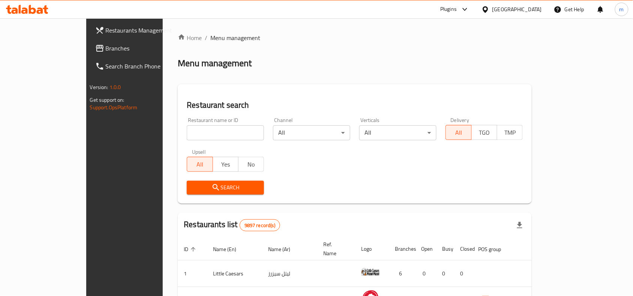
click at [106, 44] on span "Branches" at bounding box center [146, 48] width 80 height 9
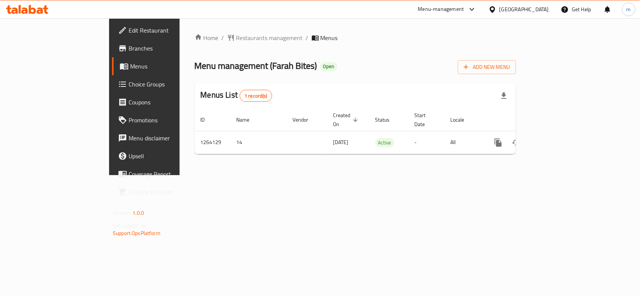
click at [543, 8] on div "[GEOGRAPHIC_DATA]" at bounding box center [523, 9] width 49 height 8
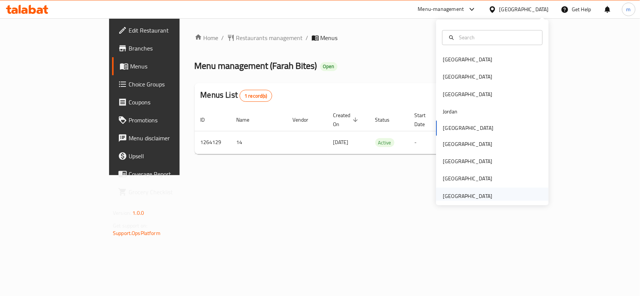
click at [463, 196] on div "[GEOGRAPHIC_DATA]" at bounding box center [467, 196] width 49 height 8
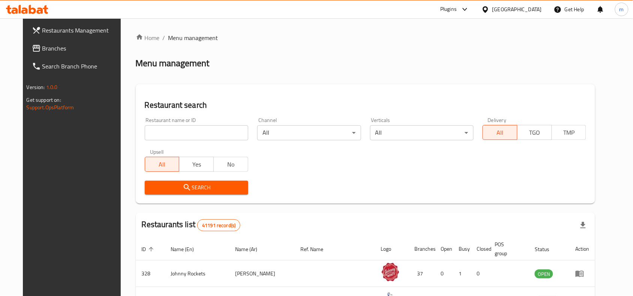
click at [49, 46] on span "Branches" at bounding box center [82, 48] width 80 height 9
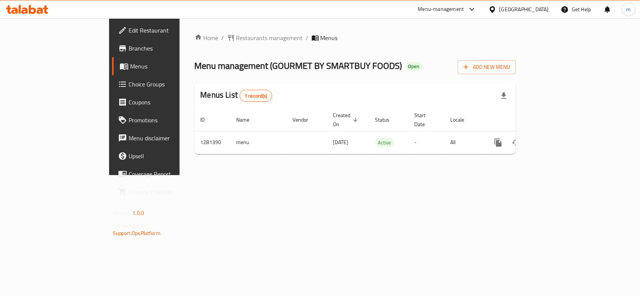
click at [512, 6] on div "[GEOGRAPHIC_DATA]" at bounding box center [523, 9] width 49 height 8
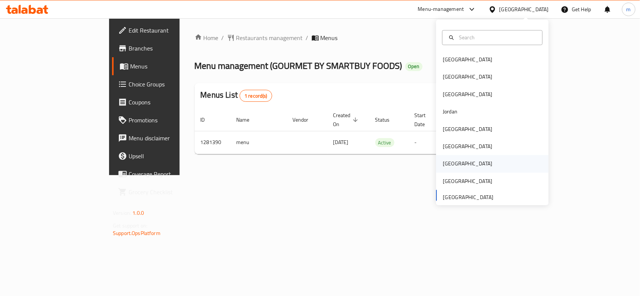
click at [445, 168] on div "[GEOGRAPHIC_DATA]" at bounding box center [467, 164] width 49 height 8
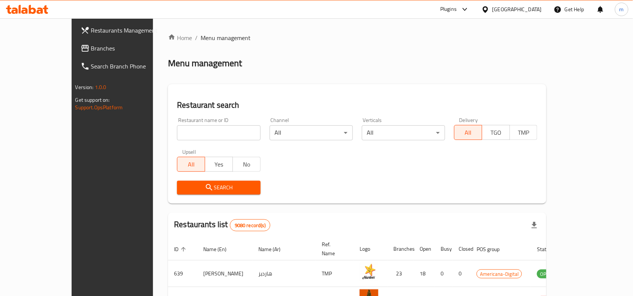
click at [91, 51] on span "Branches" at bounding box center [131, 48] width 80 height 9
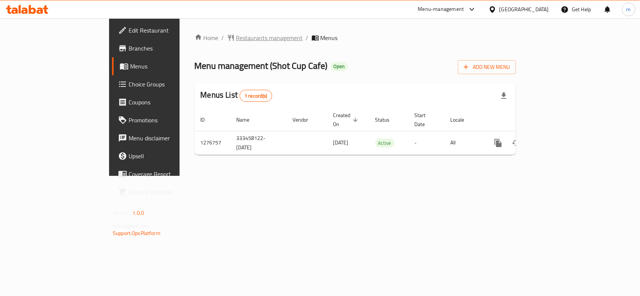
click at [236, 34] on span "Restaurants management" at bounding box center [269, 37] width 67 height 9
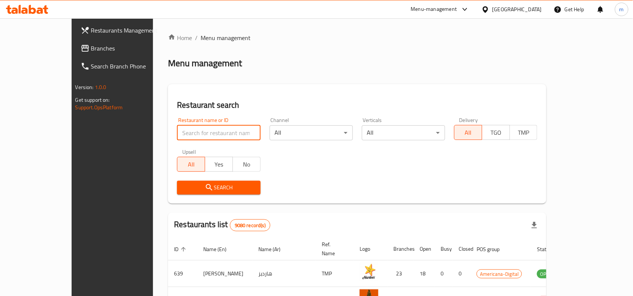
click at [177, 126] on input "search" at bounding box center [218, 133] width 83 height 15
paste input "692100"
type input "692100"
click button "Search" at bounding box center [218, 188] width 83 height 14
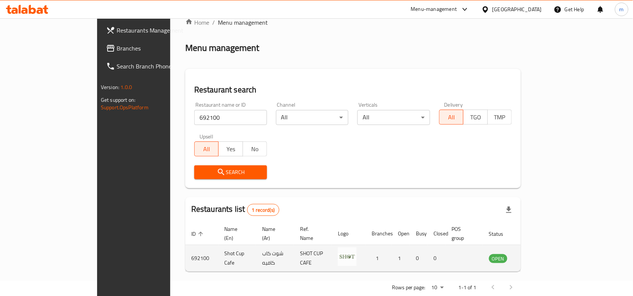
scroll to position [23, 0]
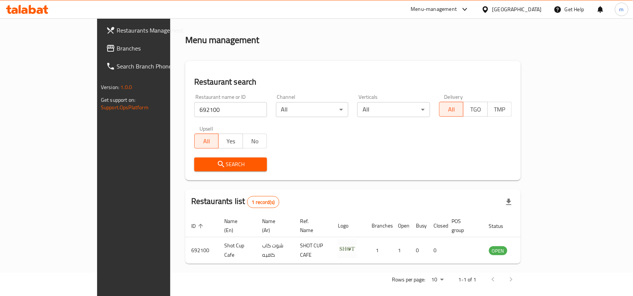
drag, startPoint x: 28, startPoint y: 47, endPoint x: 18, endPoint y: 48, distance: 10.9
click at [117, 47] on span "Branches" at bounding box center [157, 48] width 80 height 9
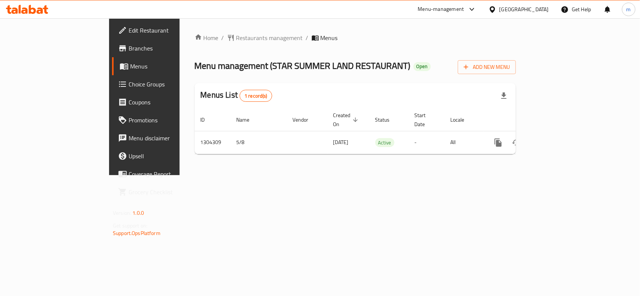
click at [495, 9] on icon at bounding box center [492, 9] width 5 height 6
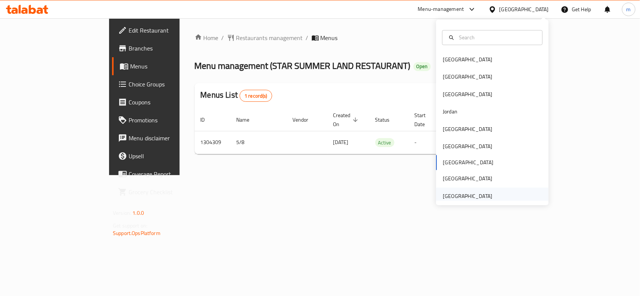
click at [459, 196] on div "[GEOGRAPHIC_DATA]" at bounding box center [467, 196] width 49 height 8
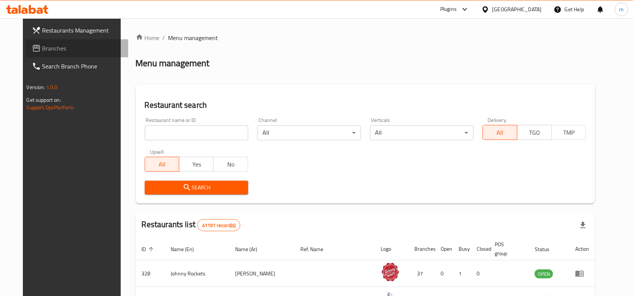
click at [42, 46] on span "Branches" at bounding box center [82, 48] width 80 height 9
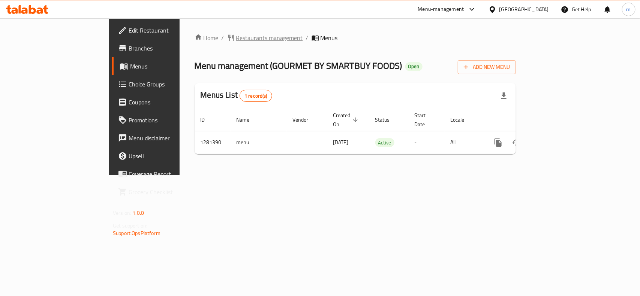
click at [236, 38] on span "Restaurants management" at bounding box center [269, 37] width 67 height 9
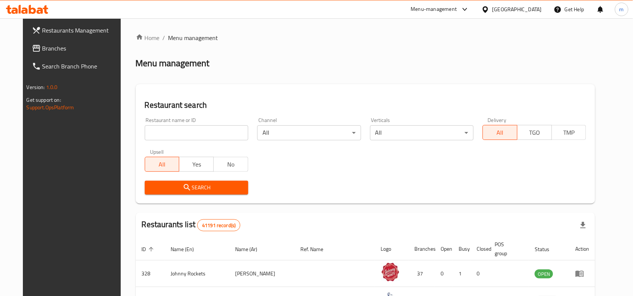
drag, startPoint x: 21, startPoint y: 42, endPoint x: 22, endPoint y: 47, distance: 5.3
click at [26, 42] on link "Branches" at bounding box center [77, 48] width 103 height 18
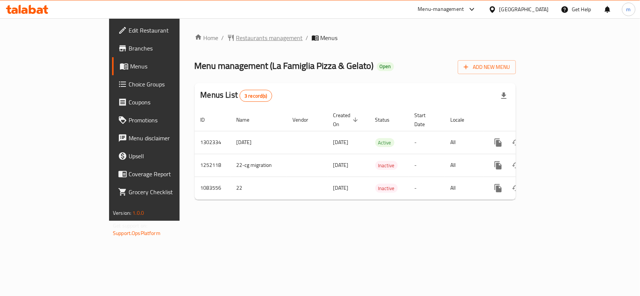
click at [236, 38] on span "Restaurants management" at bounding box center [269, 37] width 67 height 9
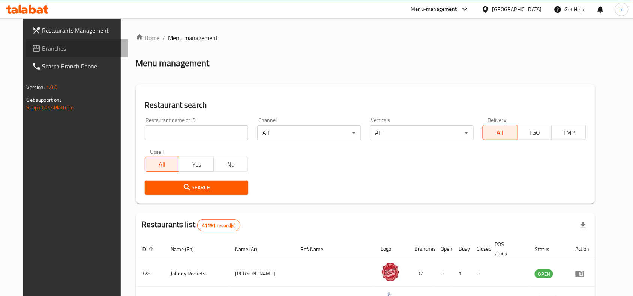
click at [42, 46] on span "Branches" at bounding box center [82, 48] width 80 height 9
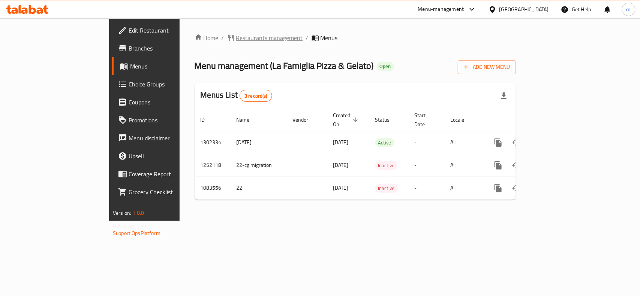
click at [236, 39] on span "Restaurants management" at bounding box center [269, 37] width 67 height 9
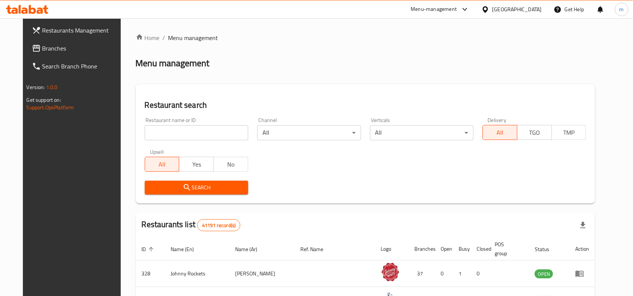
click at [151, 133] on input "search" at bounding box center [196, 133] width 103 height 15
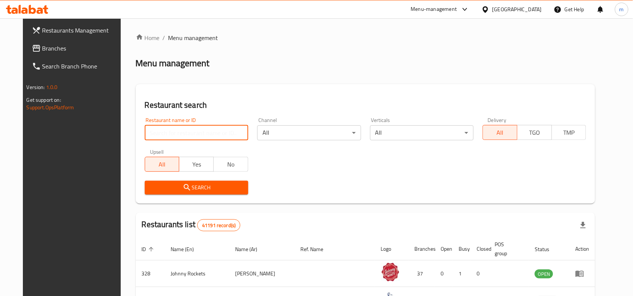
paste input "664444"
type input "664444"
click button "Search" at bounding box center [196, 188] width 103 height 14
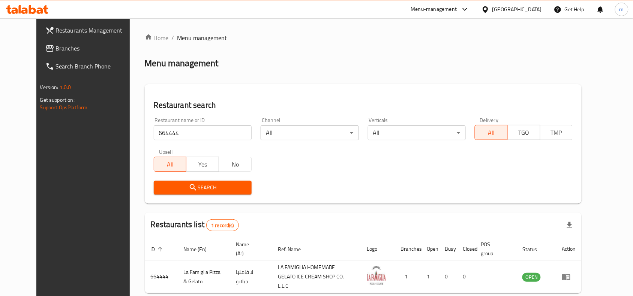
click at [522, 9] on div "[GEOGRAPHIC_DATA]" at bounding box center [516, 9] width 49 height 8
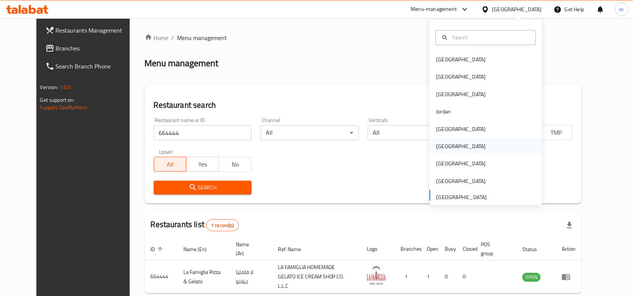
click at [439, 145] on div "[GEOGRAPHIC_DATA]" at bounding box center [460, 147] width 49 height 8
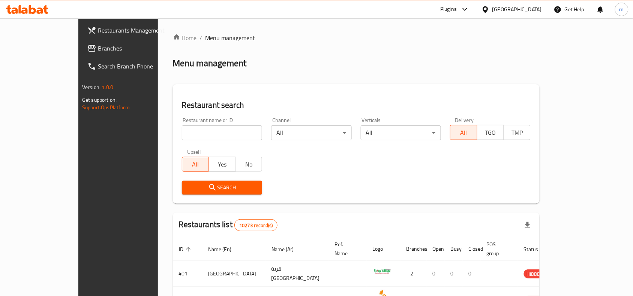
click at [98, 46] on span "Branches" at bounding box center [138, 48] width 80 height 9
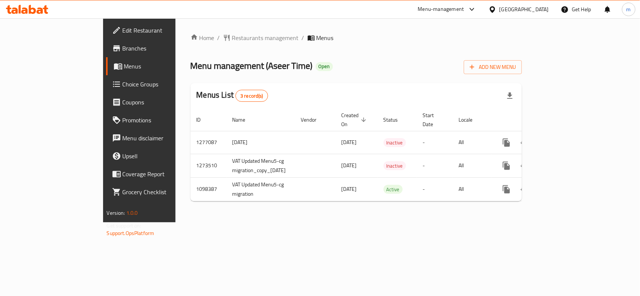
click at [543, 8] on div "[GEOGRAPHIC_DATA]" at bounding box center [523, 9] width 49 height 8
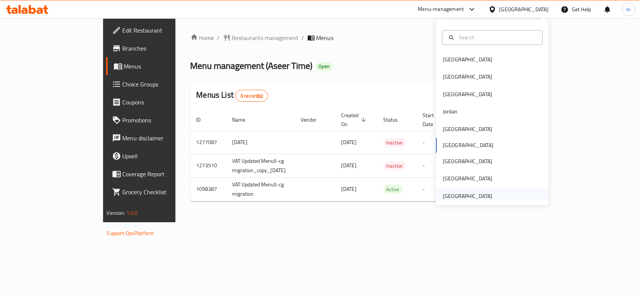
click at [460, 196] on div "[GEOGRAPHIC_DATA]" at bounding box center [467, 196] width 49 height 8
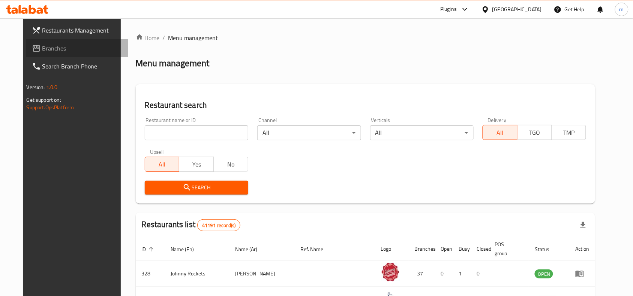
click at [42, 47] on span "Branches" at bounding box center [82, 48] width 80 height 9
